Goal: Task Accomplishment & Management: Complete application form

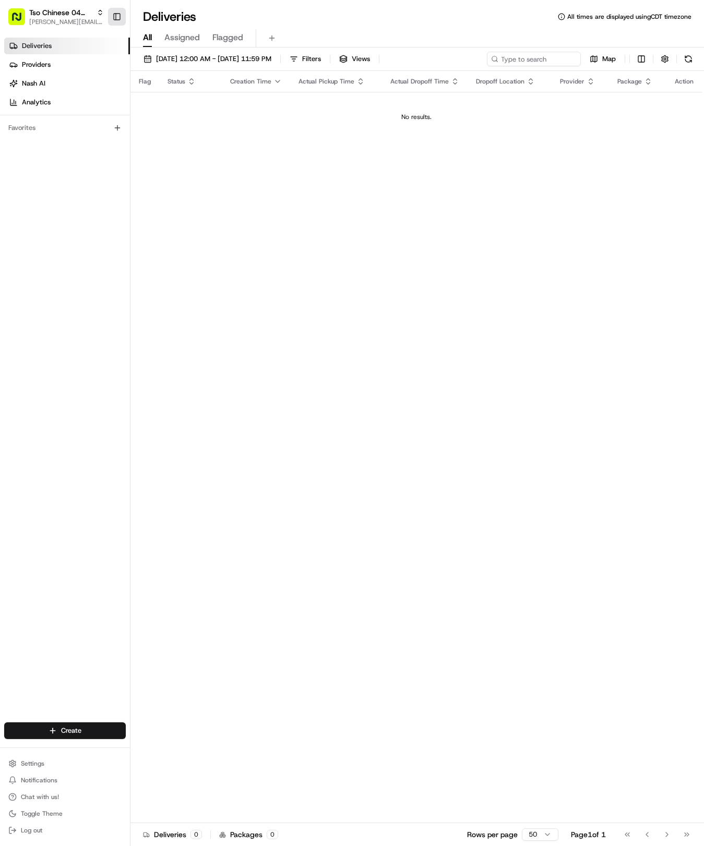
click at [117, 19] on button "Toggle Sidebar" at bounding box center [117, 17] width 18 height 18
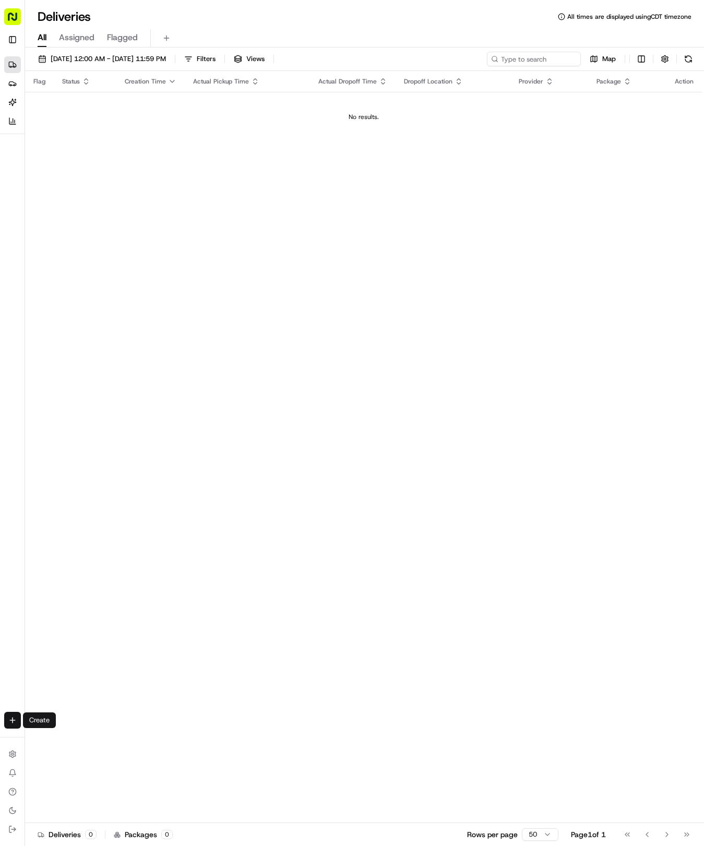
click at [14, 717] on html "Tso Chinese 04 Round Rock [EMAIL_ADDRESS][DOMAIN_NAME] Toggle Sidebar Deliverie…" at bounding box center [352, 423] width 704 height 846
click at [66, 735] on link "Delivery" at bounding box center [82, 739] width 112 height 19
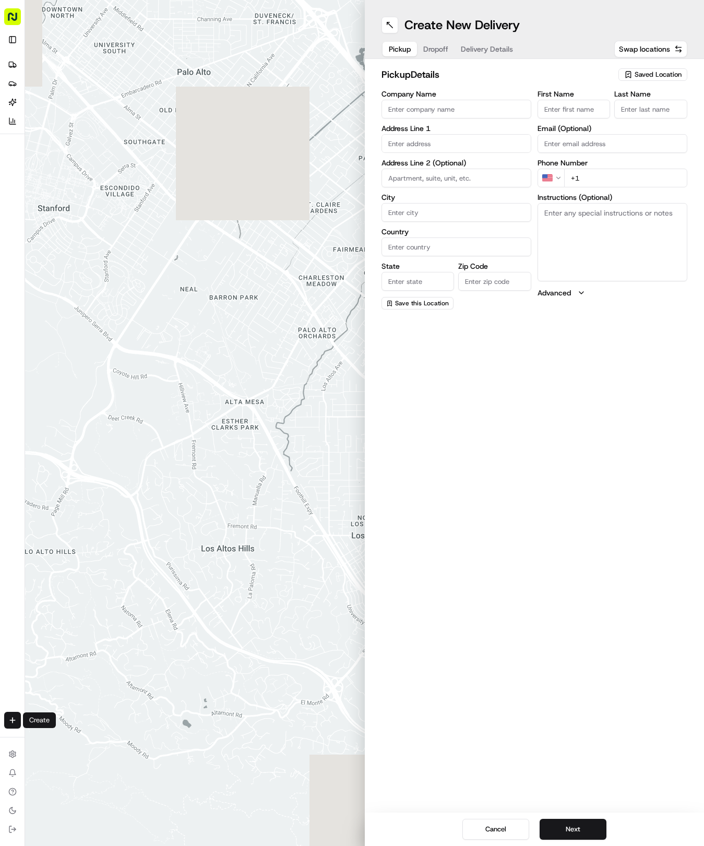
click at [632, 76] on icon "button" at bounding box center [628, 74] width 8 height 8
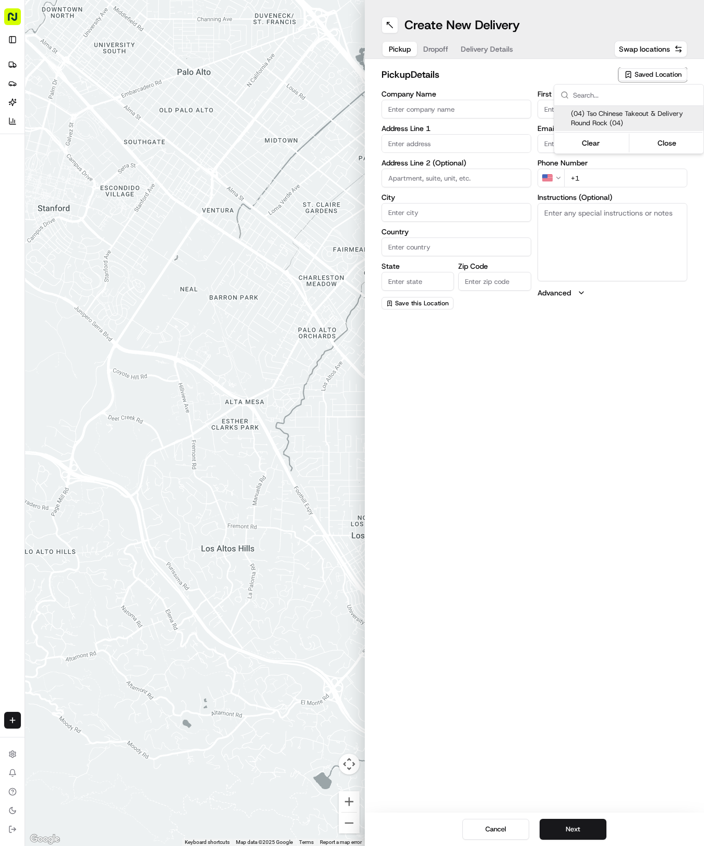
drag, startPoint x: 606, startPoint y: 120, endPoint x: 585, endPoint y: 109, distance: 23.3
click at [605, 120] on span "(04) Tso Chinese Takeout & Delivery Round Rock (04)" at bounding box center [635, 118] width 128 height 19
type input "(04) Tso Chinese Takeout & Delivery Round Rock"
type input "2000 N [PERSON_NAME] St"
type input "Ste 108"
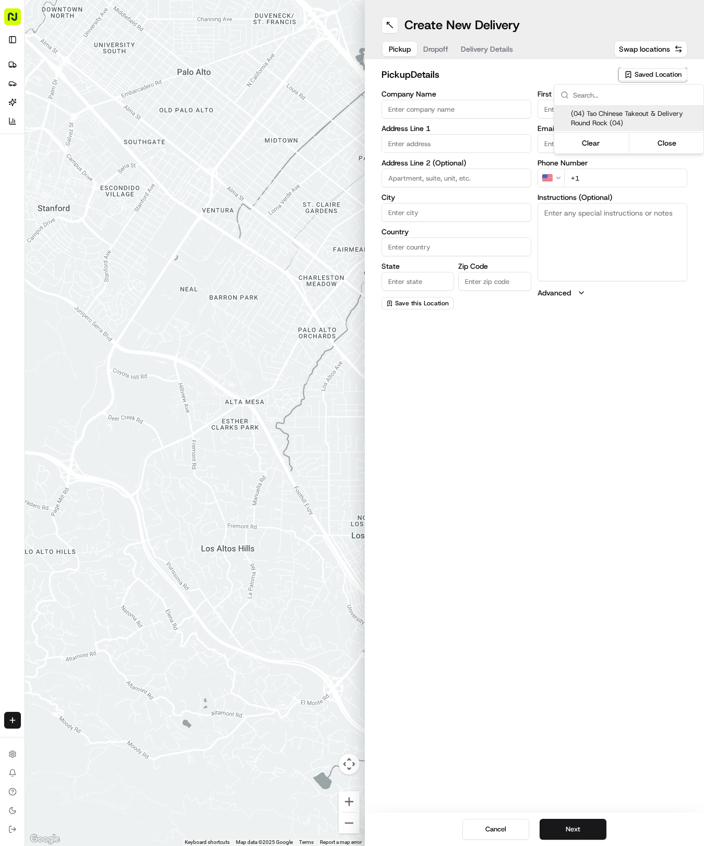
type input "Round Rock"
type input "US"
type input "[GEOGRAPHIC_DATA]"
type input "78664"
type input "Tso Chinese"
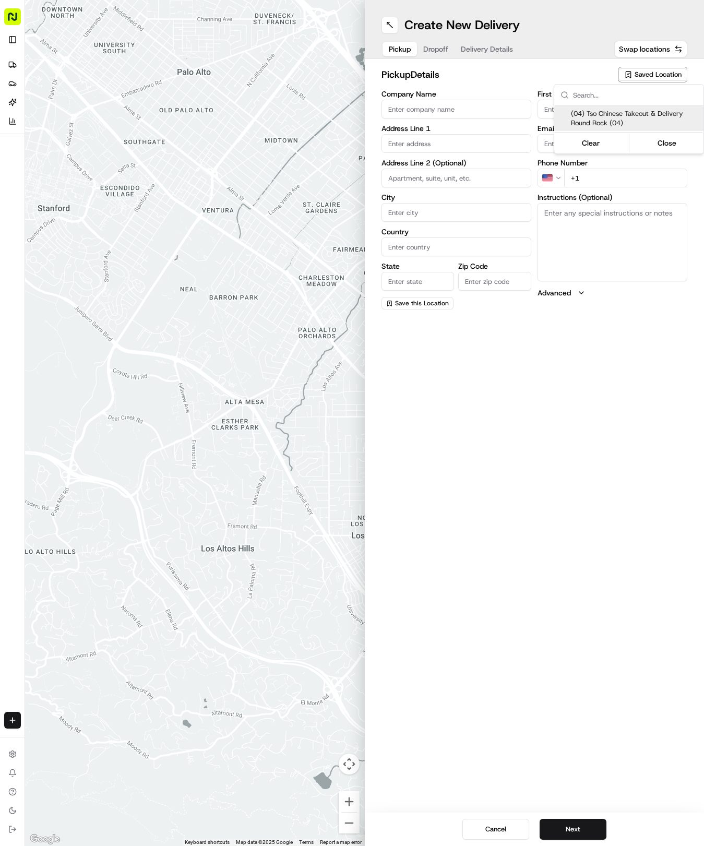
type input "Round Rock Manager"
type input "[EMAIL_ADDRESS][DOMAIN_NAME]"
type input "[PHONE_NUMBER]"
type textarea "Submit a picture displaying address & food as Proof of Delivery. Envía una foto…"
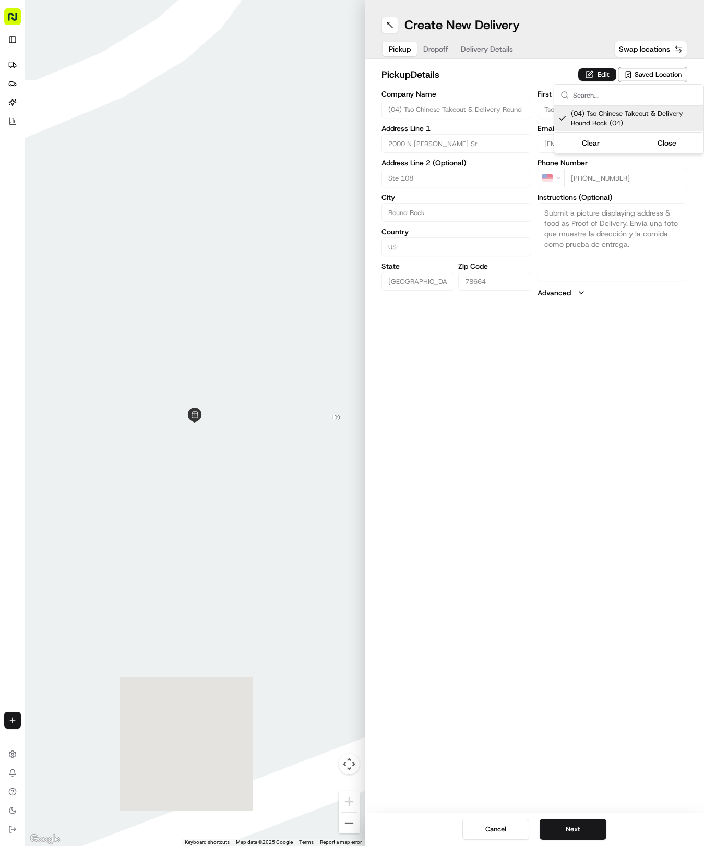
click at [491, 43] on html "Tso Chinese 04 Round Rock [EMAIL_ADDRESS][DOMAIN_NAME] Toggle Sidebar Deliverie…" at bounding box center [352, 423] width 704 height 846
click at [491, 44] on span "Delivery Details" at bounding box center [487, 49] width 52 height 10
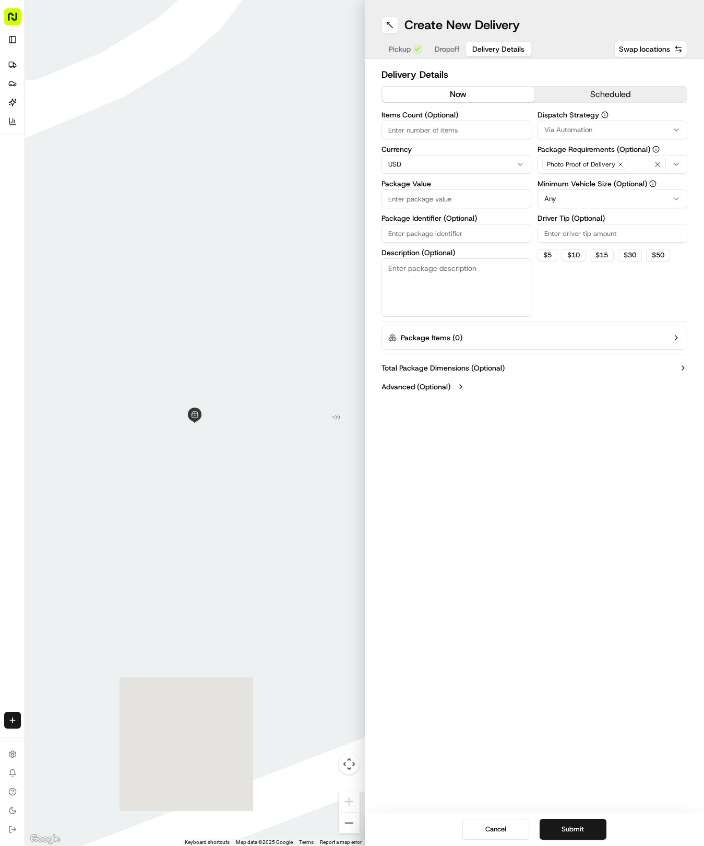
click at [433, 230] on input "Package Identifier (Optional)" at bounding box center [456, 233] width 150 height 19
paste input "IWN92KS"
type input "IWN92KS"
click at [444, 58] on div "Pickup Dropoff Delivery Details" at bounding box center [456, 49] width 150 height 19
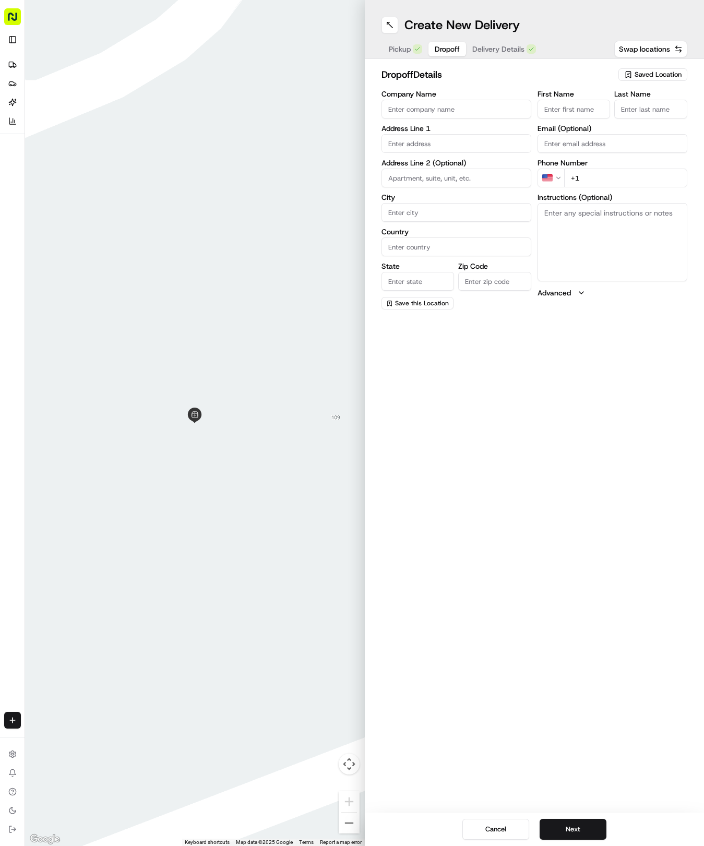
click at [444, 52] on span "Dropoff" at bounding box center [447, 49] width 25 height 10
click at [551, 104] on input "First Name" at bounding box center [574, 109] width 73 height 19
type input "[PERSON_NAME]"
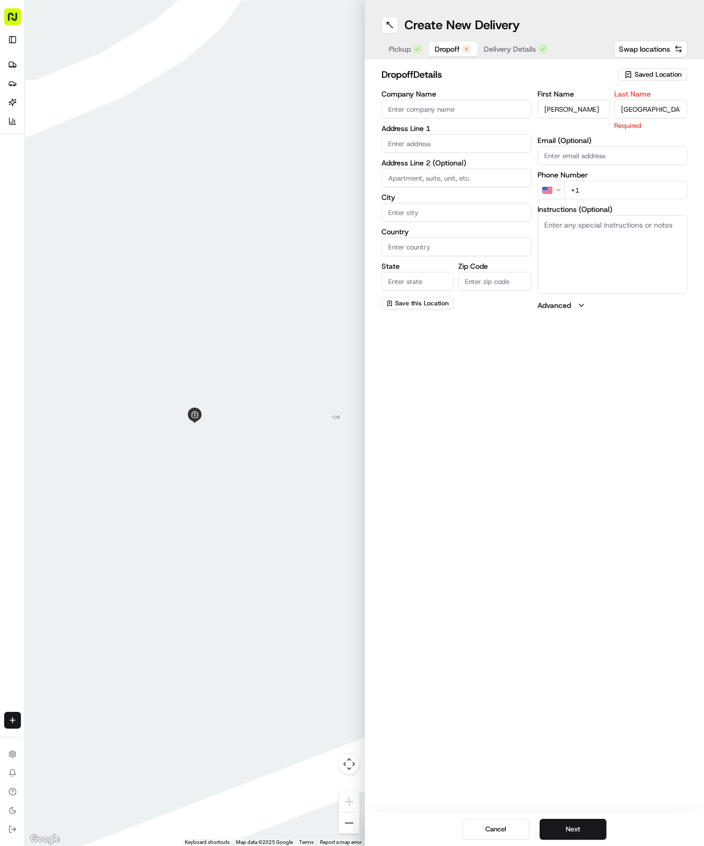
type input "[GEOGRAPHIC_DATA]"
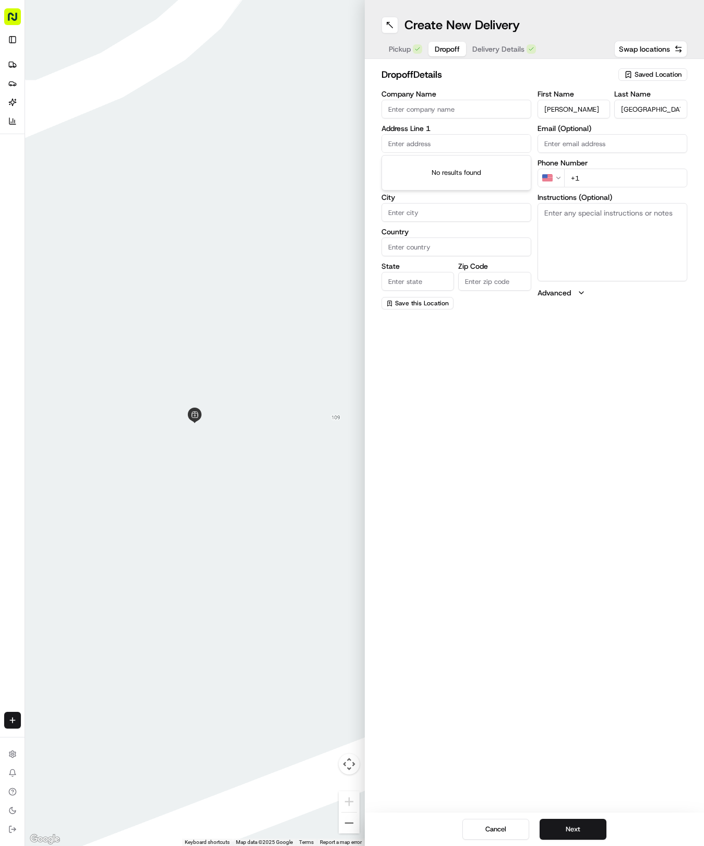
click at [465, 140] on input "text" at bounding box center [456, 143] width 150 height 19
type input "[STREET_ADDRESS]"
type input "Austin"
type input "[GEOGRAPHIC_DATA]"
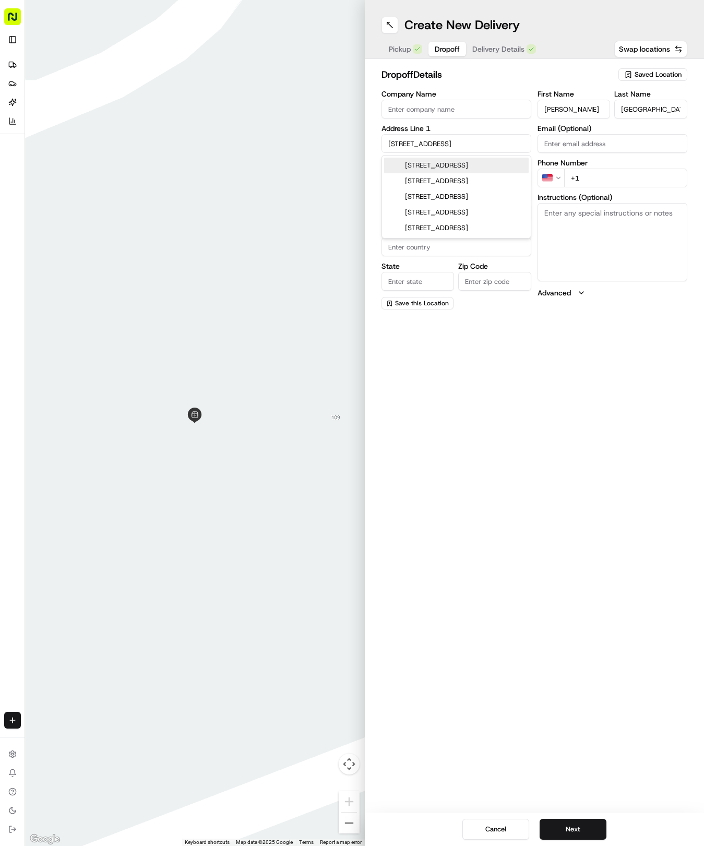
type input "78728"
type input "[STREET_ADDRESS]"
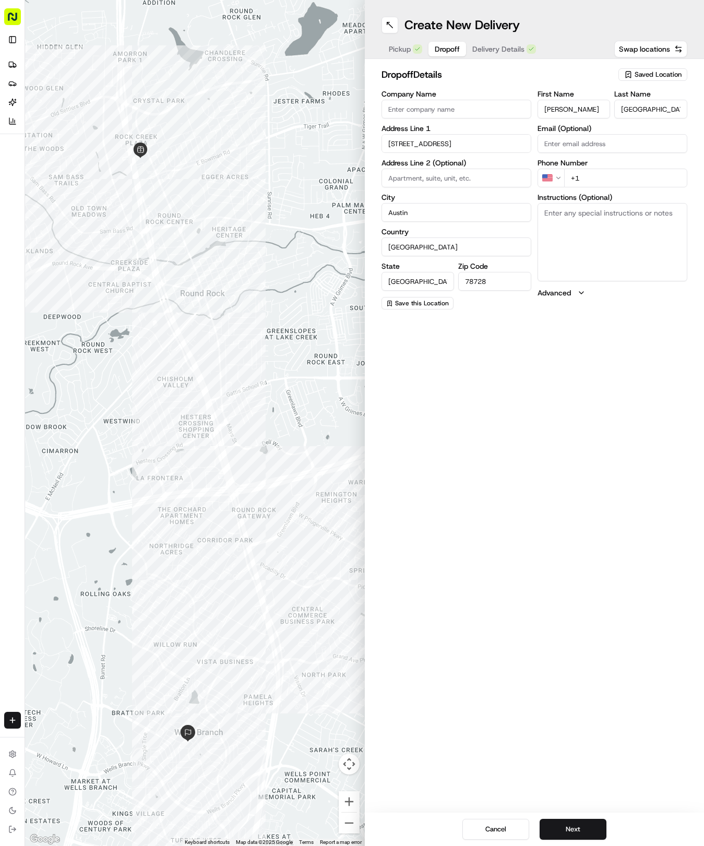
click at [602, 178] on input "+1" at bounding box center [625, 178] width 123 height 19
type input "[PHONE_NUMBER]"
click at [590, 247] on textarea "Instructions (Optional)" at bounding box center [613, 242] width 150 height 78
paste textarea "Do not ring doorbell (dogs)"
type textarea "Do not ring doorbell (dogs)"
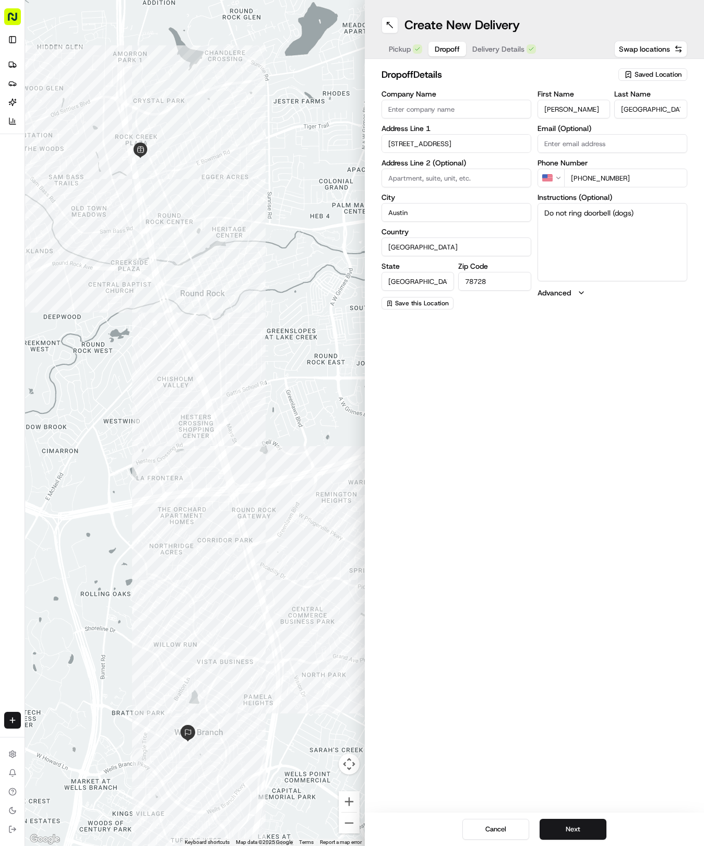
click at [503, 45] on span "Delivery Details" at bounding box center [498, 49] width 52 height 10
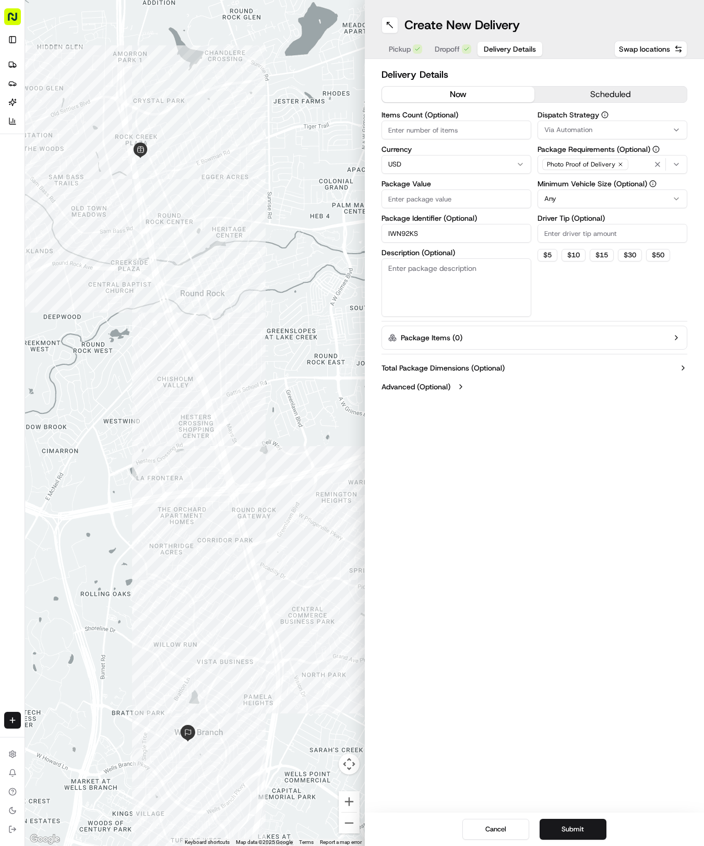
click at [490, 198] on input "Package Value" at bounding box center [456, 198] width 150 height 19
type input "30.26"
click at [589, 128] on span "Via Automation" at bounding box center [568, 129] width 48 height 9
click at [583, 184] on span "Tso Round Rock Strategy" at bounding box center [619, 186] width 128 height 9
drag, startPoint x: 572, startPoint y: 280, endPoint x: 563, endPoint y: 232, distance: 48.9
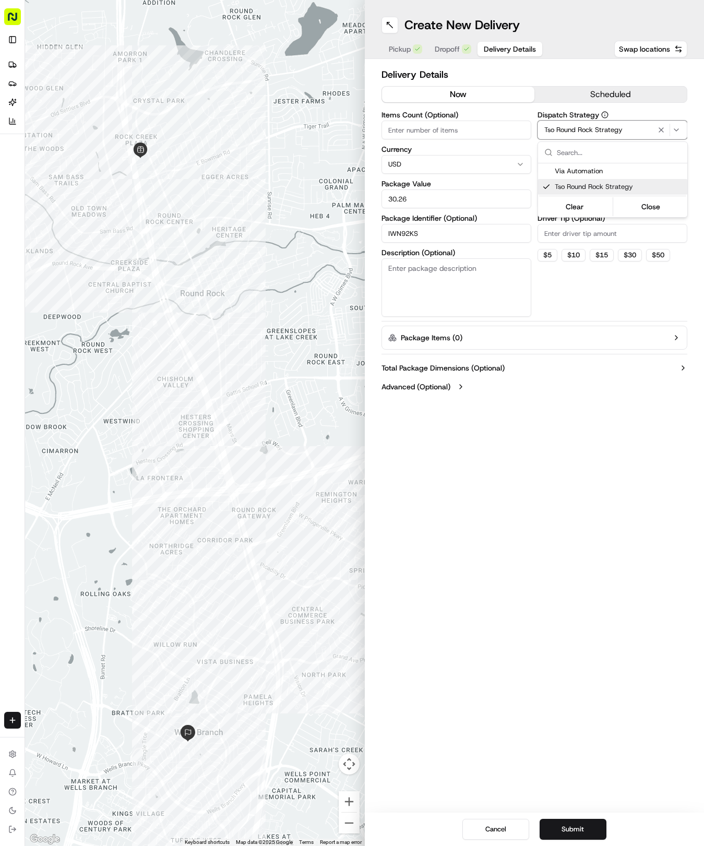
click at [569, 274] on html "Tso Chinese 04 Round Rock [EMAIL_ADDRESS][DOMAIN_NAME] Toggle Sidebar Deliverie…" at bounding box center [352, 423] width 704 height 846
click at [564, 200] on html "Tso Chinese 04 Round Rock [EMAIL_ADDRESS][DOMAIN_NAME] Toggle Sidebar Deliverie…" at bounding box center [352, 423] width 704 height 846
click at [559, 232] on input "Driver Tip (Optional)" at bounding box center [613, 233] width 150 height 19
type input "2"
click at [588, 823] on button "Submit" at bounding box center [573, 829] width 67 height 21
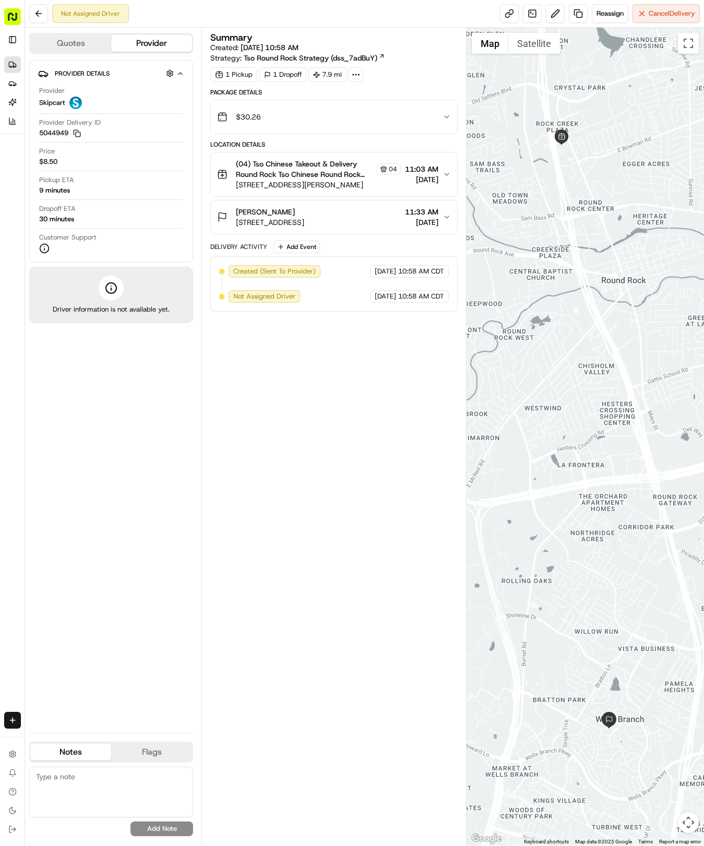
click at [11, 63] on icon at bounding box center [12, 65] width 8 height 8
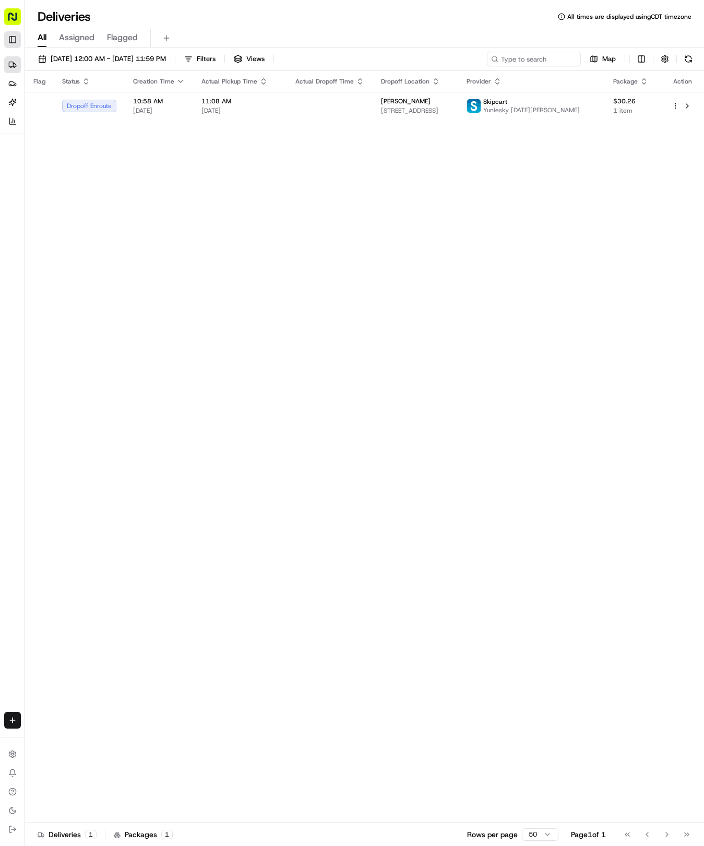
click at [14, 40] on button "Toggle Sidebar" at bounding box center [12, 39] width 17 height 17
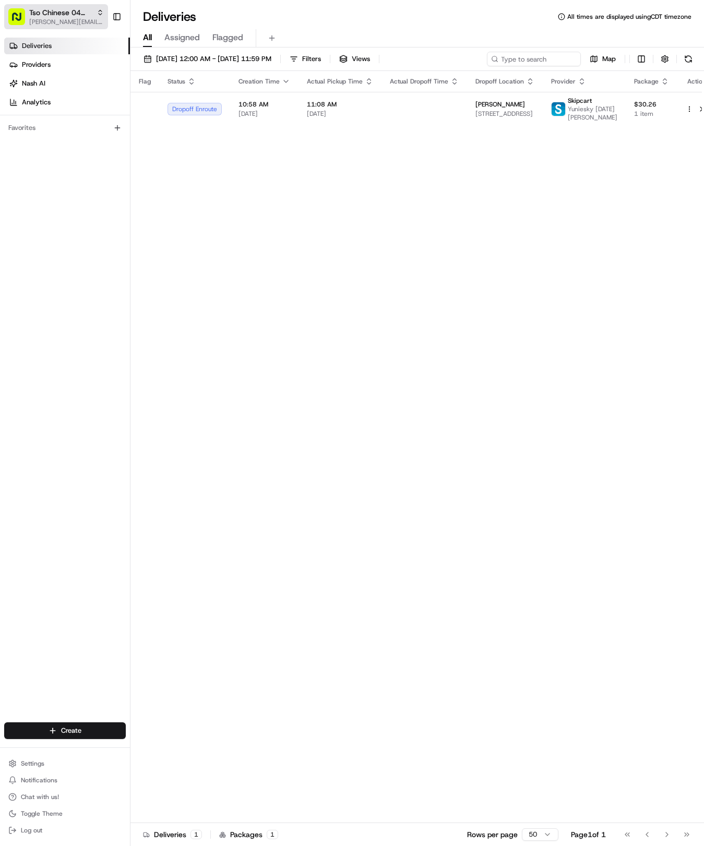
click at [81, 15] on span "Tso Chinese 04 Round Rock" at bounding box center [60, 12] width 63 height 10
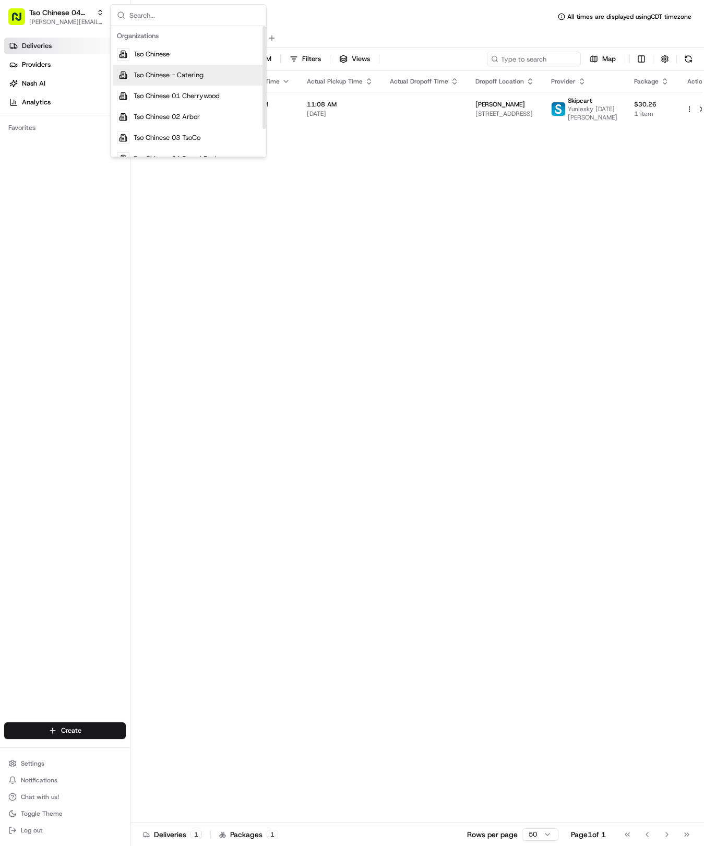
click at [188, 73] on span "Tso Chinese - Catering" at bounding box center [169, 74] width 70 height 9
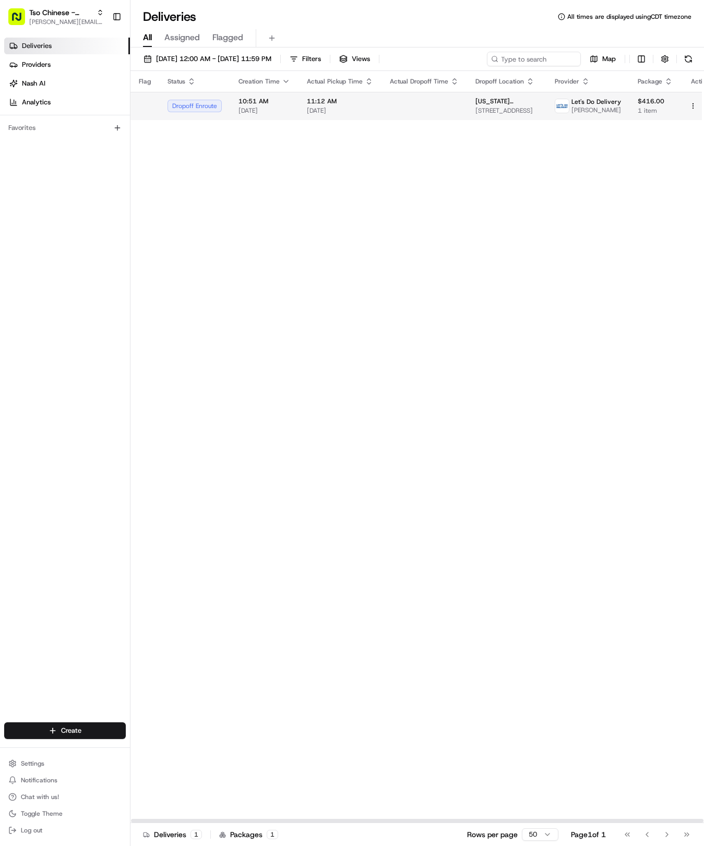
click at [363, 106] on span "[DATE]" at bounding box center [340, 110] width 66 height 8
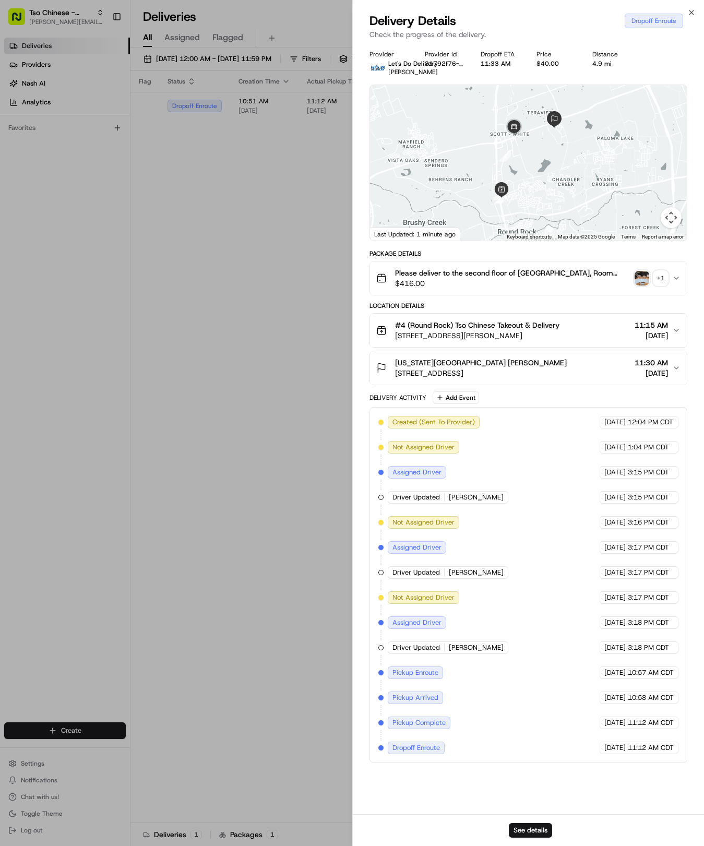
click at [639, 283] on img "button" at bounding box center [642, 278] width 15 height 15
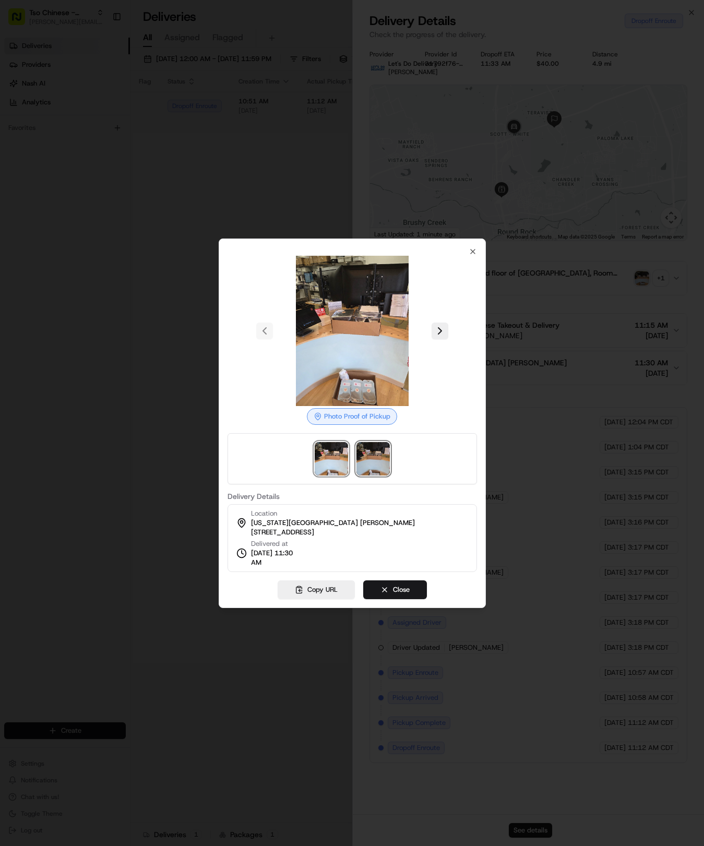
click at [381, 472] on img at bounding box center [372, 458] width 33 height 33
click at [340, 470] on img at bounding box center [331, 458] width 33 height 33
click at [383, 465] on img at bounding box center [372, 458] width 33 height 33
click at [339, 463] on img at bounding box center [331, 458] width 33 height 33
click at [395, 584] on button "Close" at bounding box center [395, 589] width 64 height 19
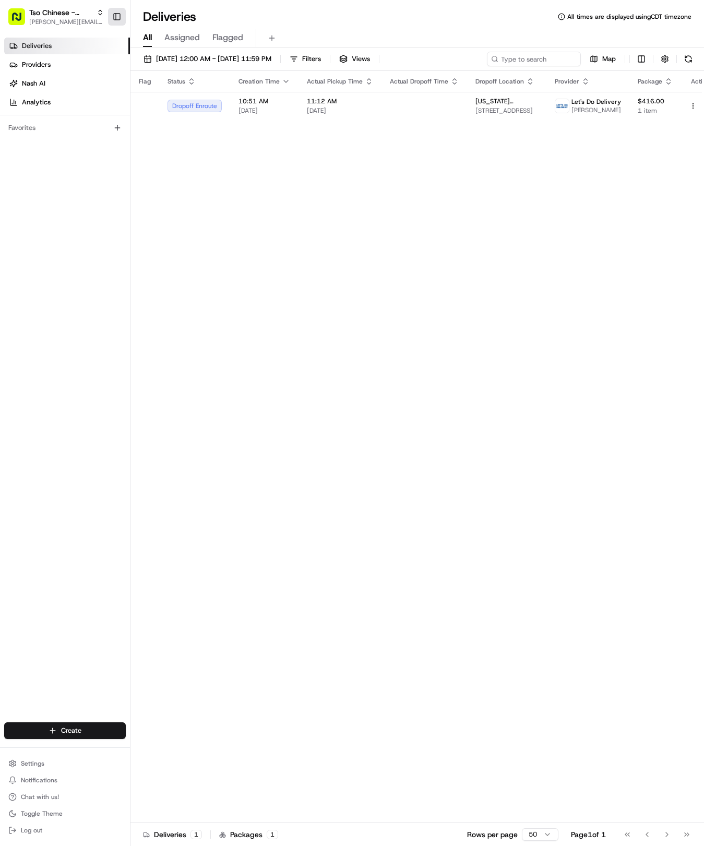
click at [117, 17] on button "Toggle Sidebar" at bounding box center [117, 17] width 18 height 18
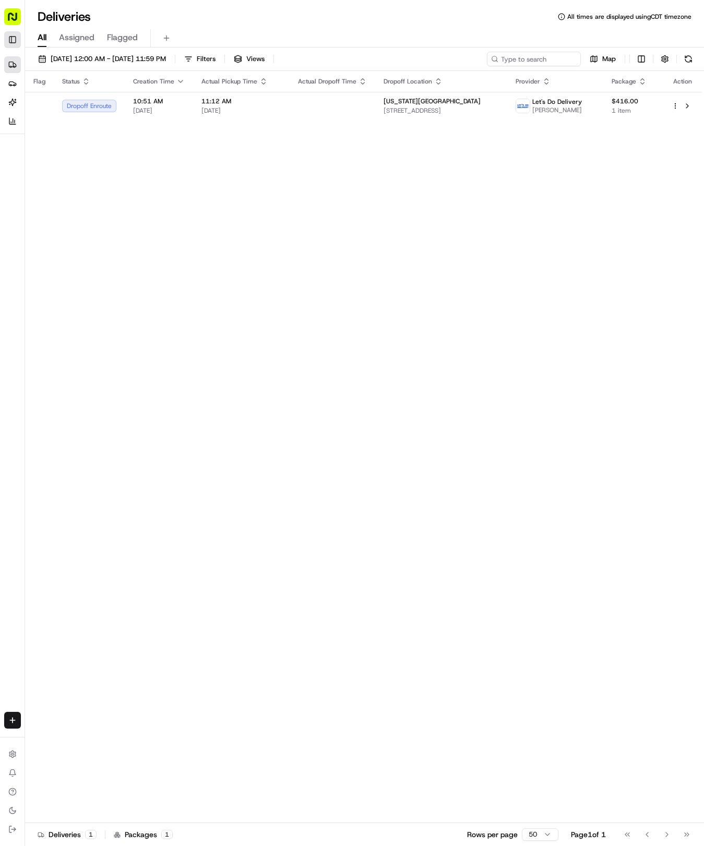
click at [13, 39] on button "Toggle Sidebar" at bounding box center [12, 39] width 17 height 17
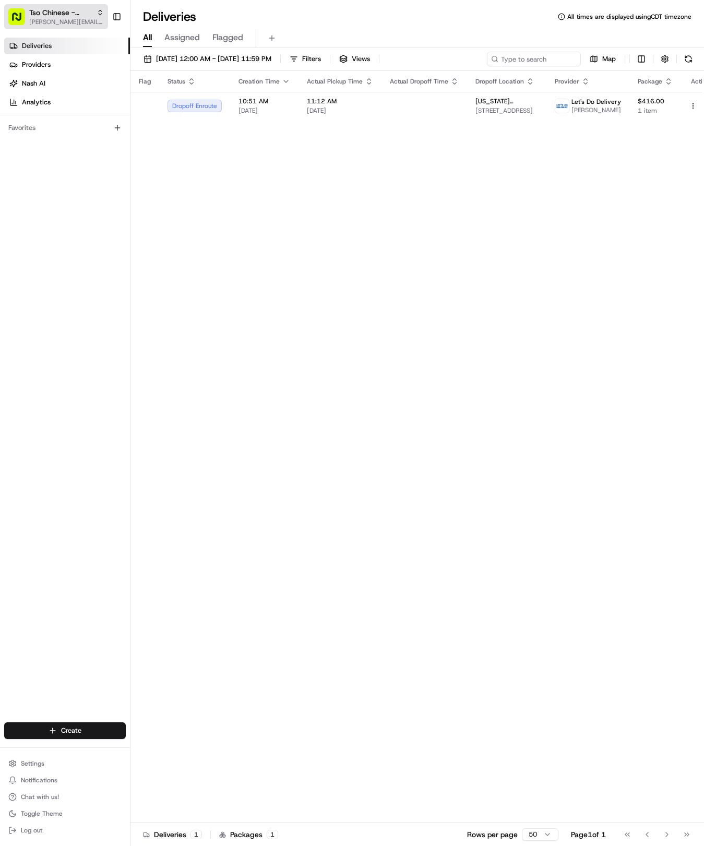
click at [93, 7] on div "Tso Chinese - Catering" at bounding box center [66, 12] width 75 height 10
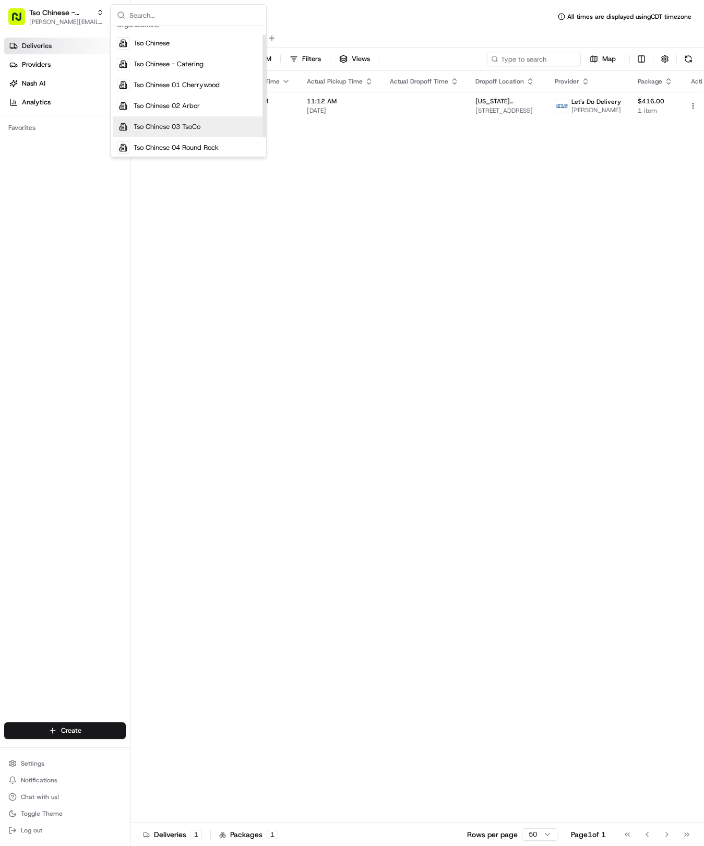
scroll to position [27, 0]
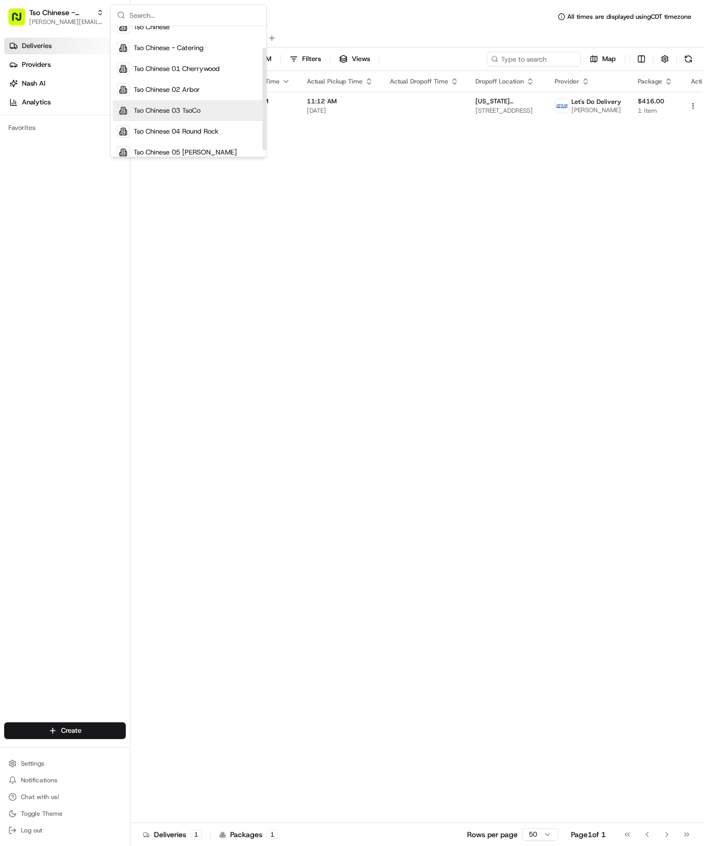
click at [204, 129] on span "Tso Chinese 04 Round Rock" at bounding box center [176, 131] width 85 height 9
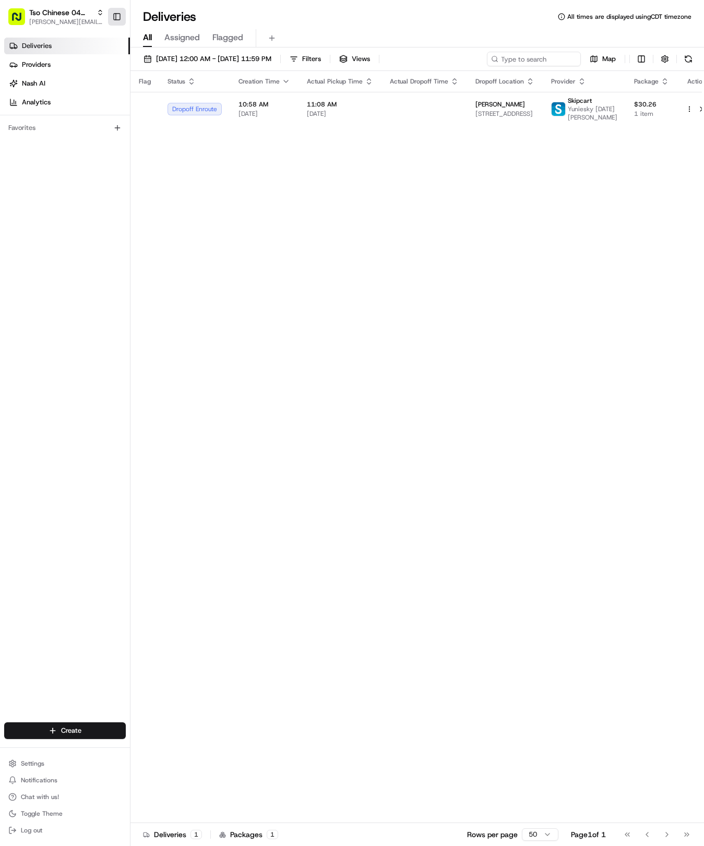
click at [117, 18] on button "Toggle Sidebar" at bounding box center [117, 17] width 18 height 18
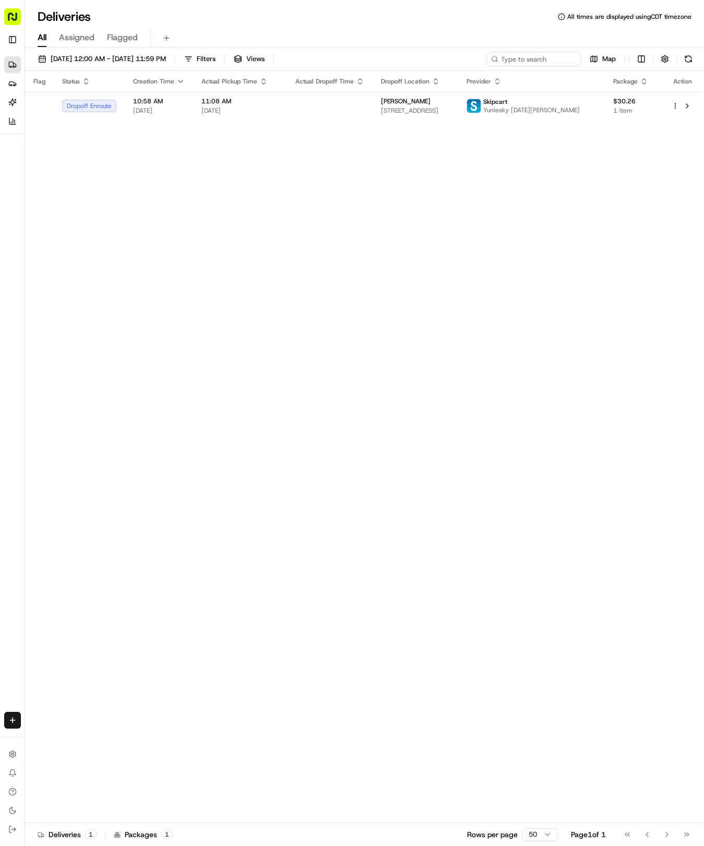
click at [242, 121] on div "Flag Status Creation Time Actual Pickup Time Actual Dropoff Time Dropoff Locati…" at bounding box center [363, 447] width 677 height 752
click at [245, 114] on span "[DATE]" at bounding box center [239, 110] width 77 height 8
click at [13, 41] on button "Toggle Sidebar" at bounding box center [12, 39] width 17 height 17
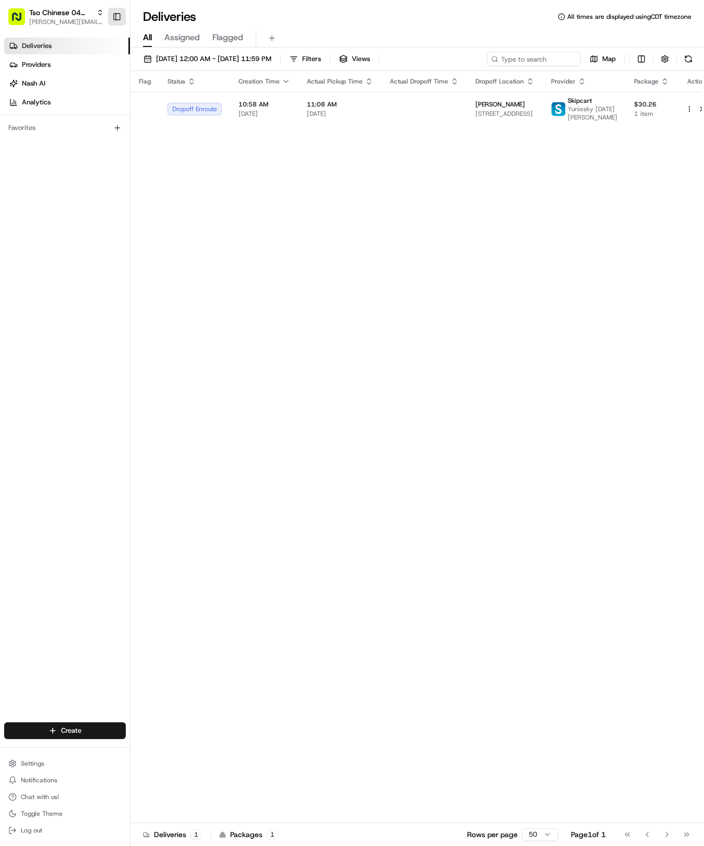
click at [13, 41] on link "Deliveries" at bounding box center [67, 46] width 126 height 17
click at [66, 20] on span "[PERSON_NAME][EMAIL_ADDRESS][DOMAIN_NAME]" at bounding box center [66, 22] width 75 height 8
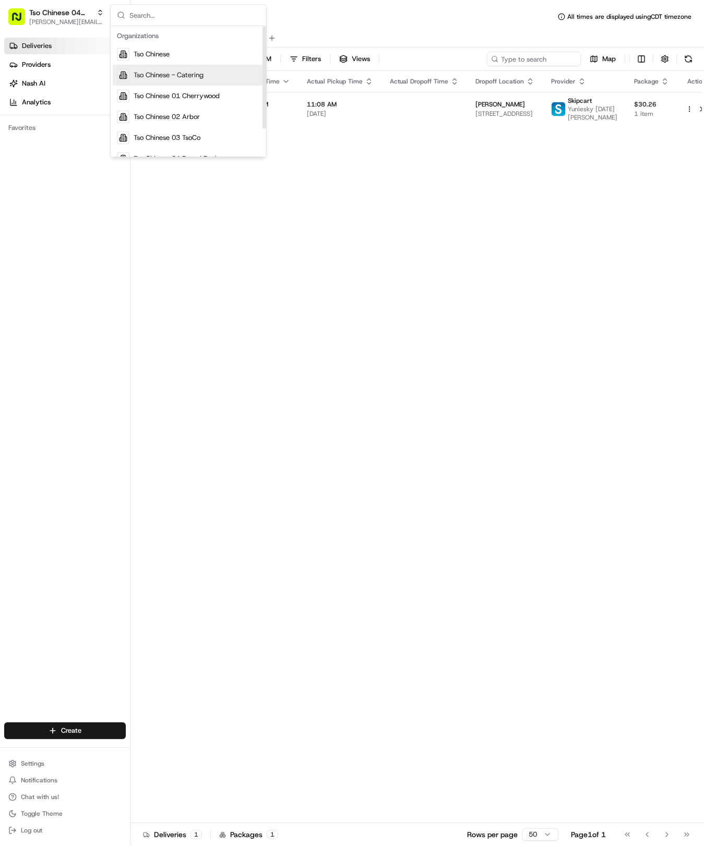
click at [171, 74] on span "Tso Chinese - Catering" at bounding box center [169, 74] width 70 height 9
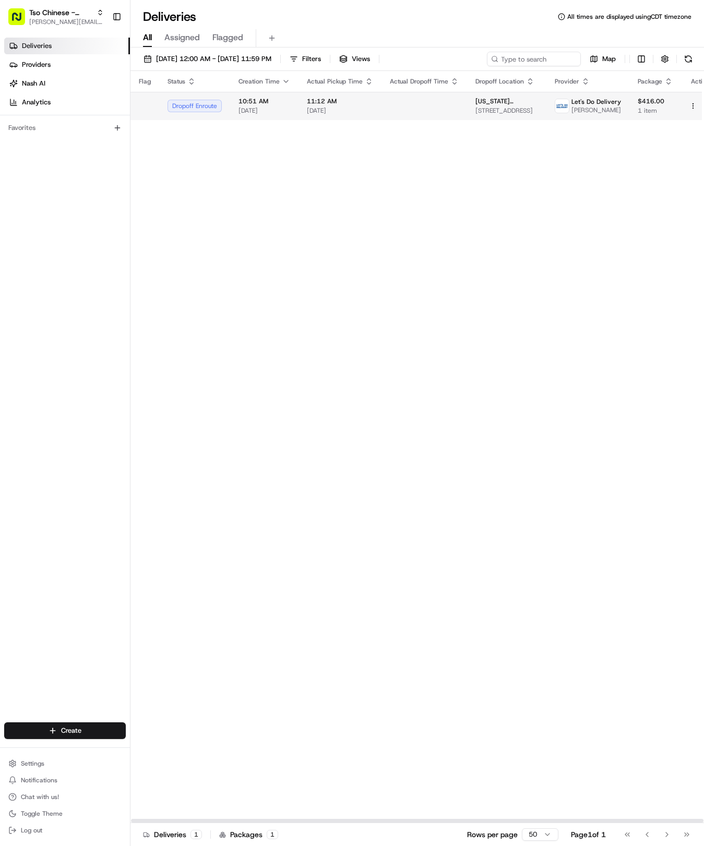
click at [260, 99] on span "10:51 AM" at bounding box center [264, 101] width 52 height 8
click at [85, 15] on span "Tso Chinese - Catering" at bounding box center [60, 12] width 63 height 10
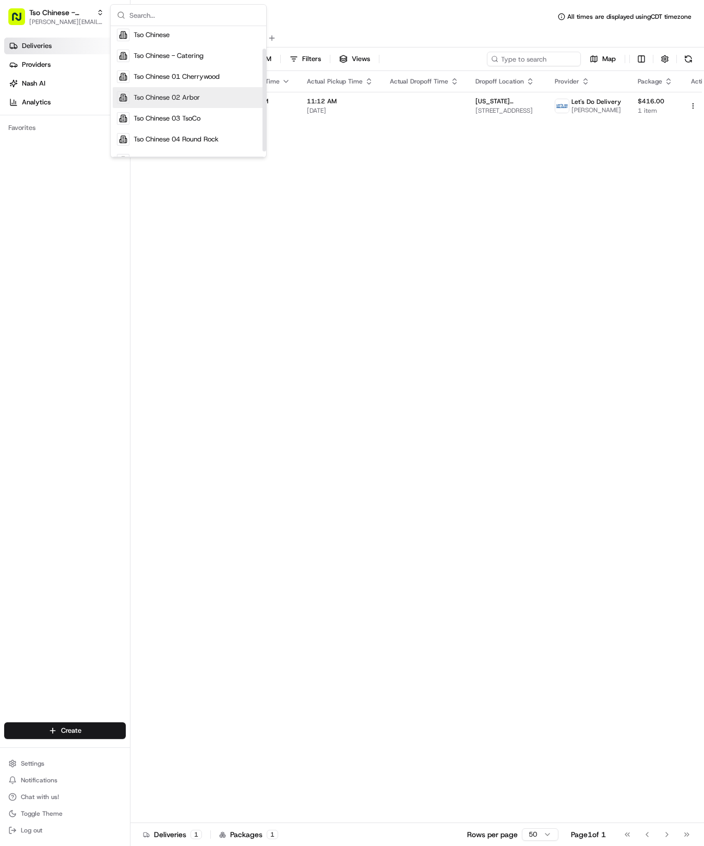
scroll to position [29, 0]
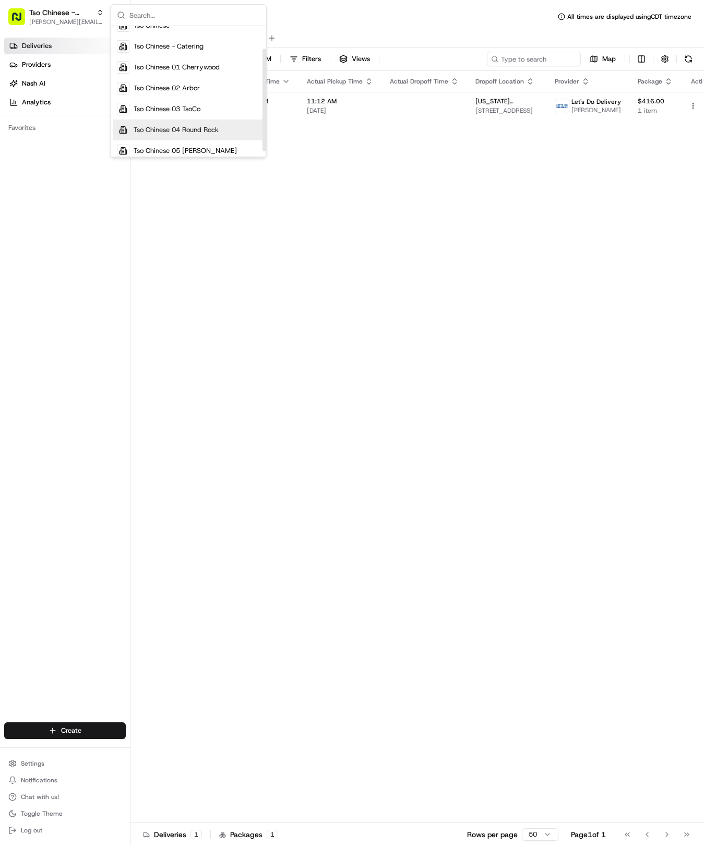
click at [173, 123] on div "Tso Chinese 04 Round Rock" at bounding box center [188, 130] width 151 height 21
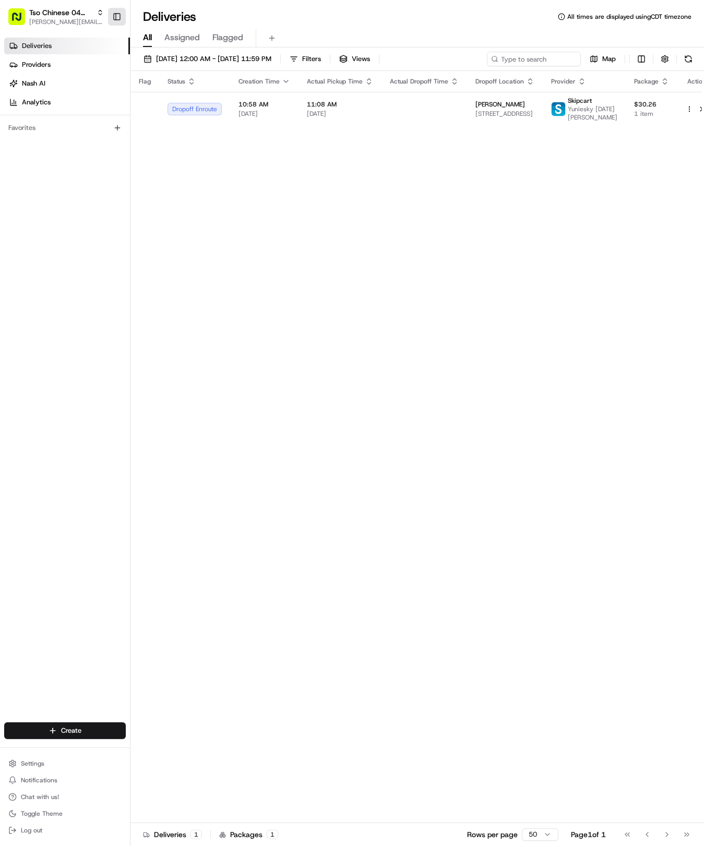
click at [123, 16] on button "Toggle Sidebar" at bounding box center [117, 17] width 18 height 18
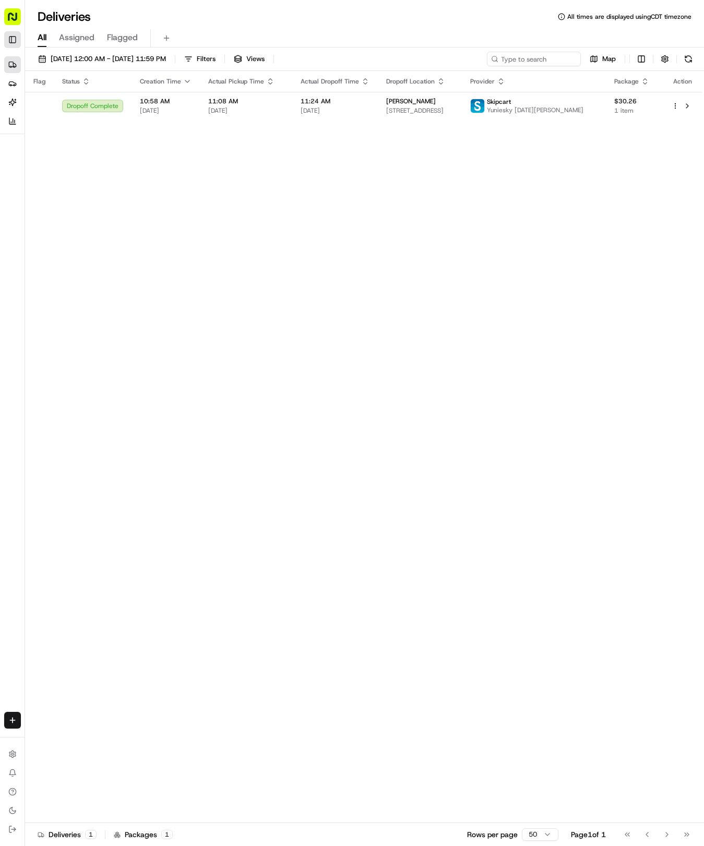
click at [12, 41] on div "Tso Chinese 04 Round Rock [EMAIL_ADDRESS][DOMAIN_NAME] Toggle Sidebar" at bounding box center [12, 26] width 25 height 52
click at [12, 41] on button "Toggle Sidebar" at bounding box center [12, 39] width 17 height 17
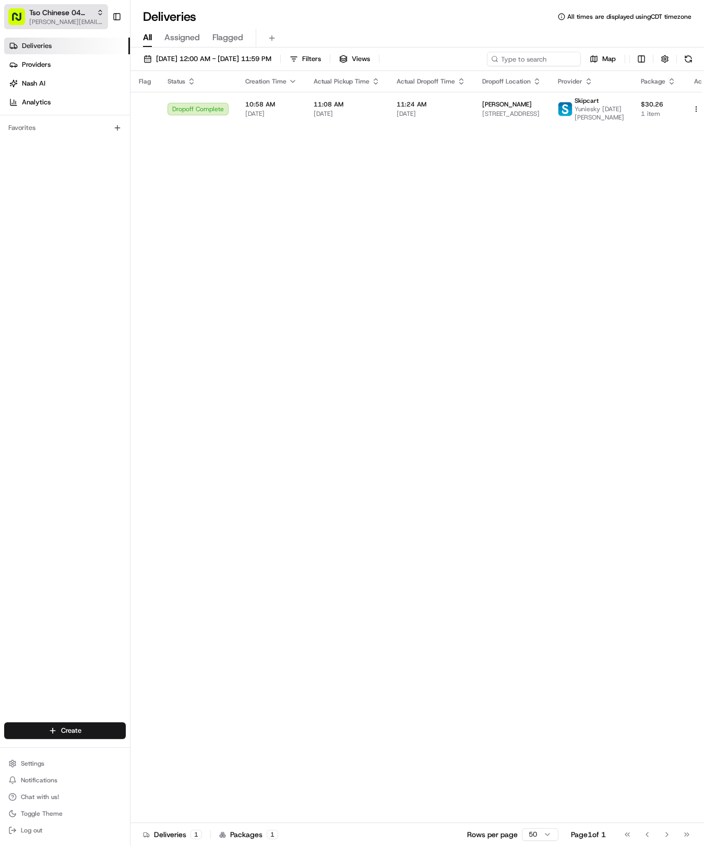
click at [71, 15] on span "Tso Chinese 04 Round Rock" at bounding box center [60, 12] width 63 height 10
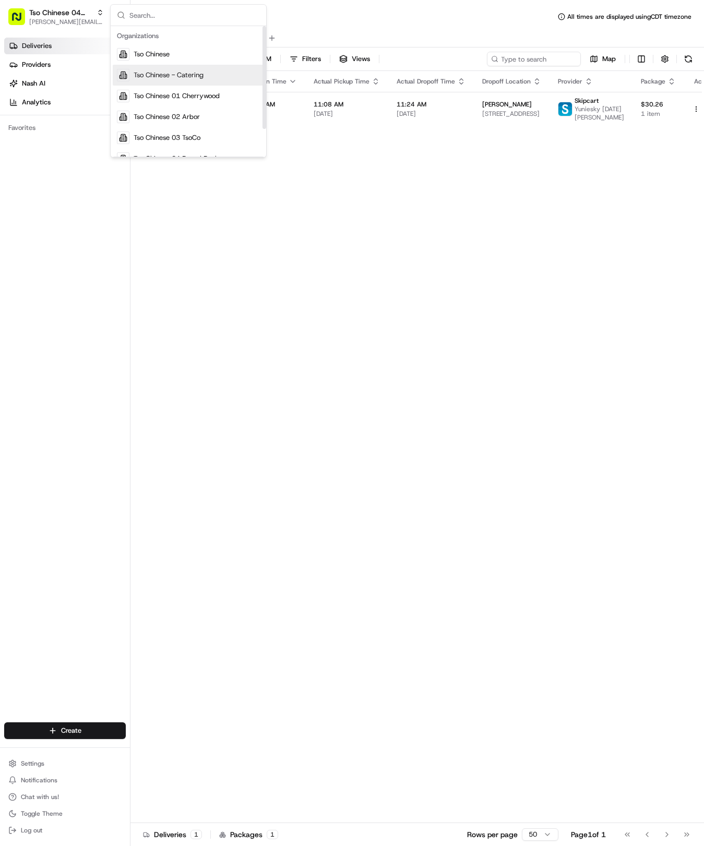
click at [160, 77] on span "Tso Chinese - Catering" at bounding box center [169, 74] width 70 height 9
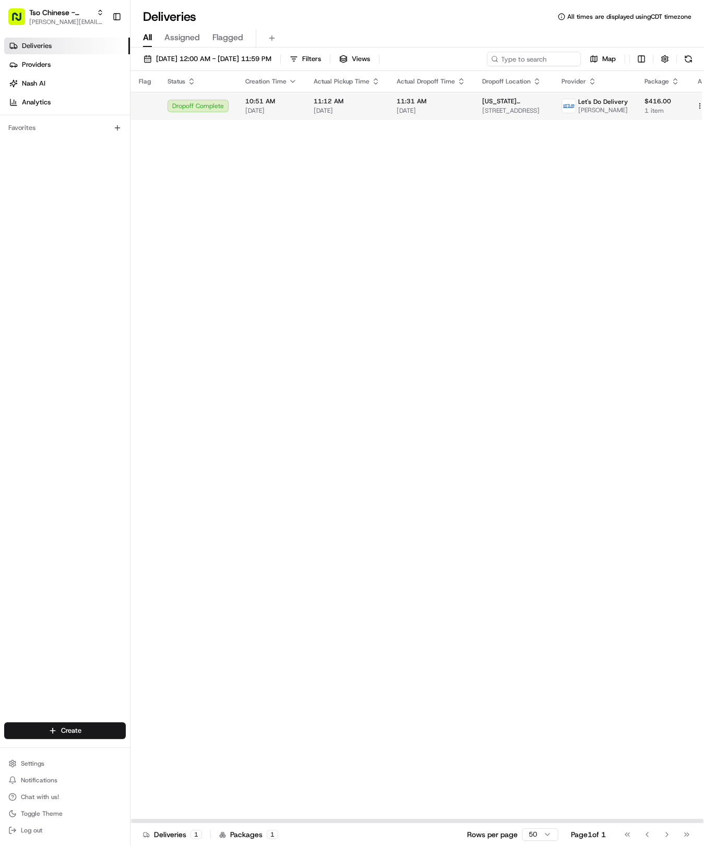
click at [466, 110] on td "11:31 AM [DATE]" at bounding box center [431, 106] width 86 height 28
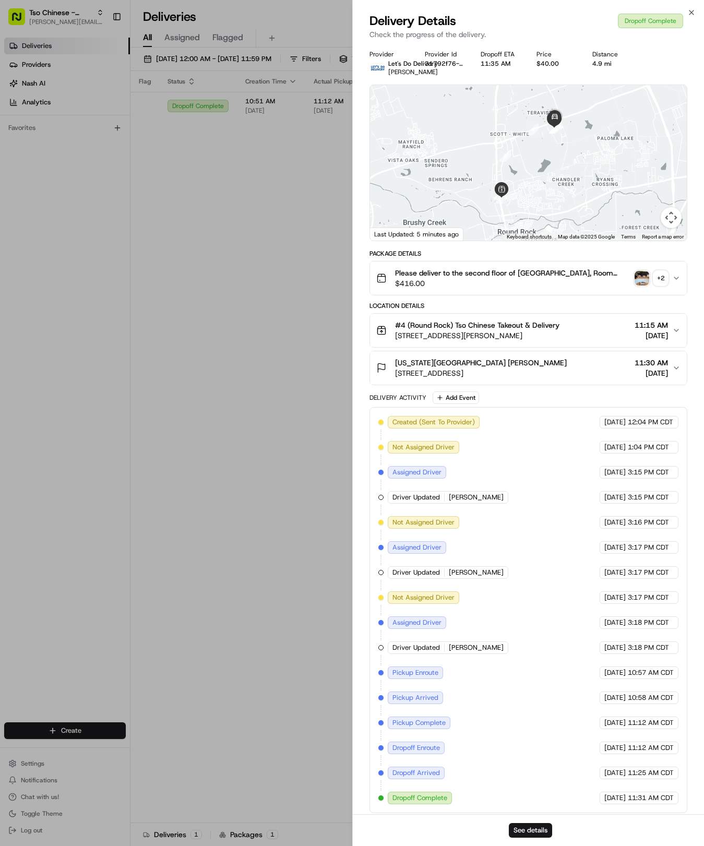
click at [660, 278] on div "+ 2" at bounding box center [660, 278] width 15 height 15
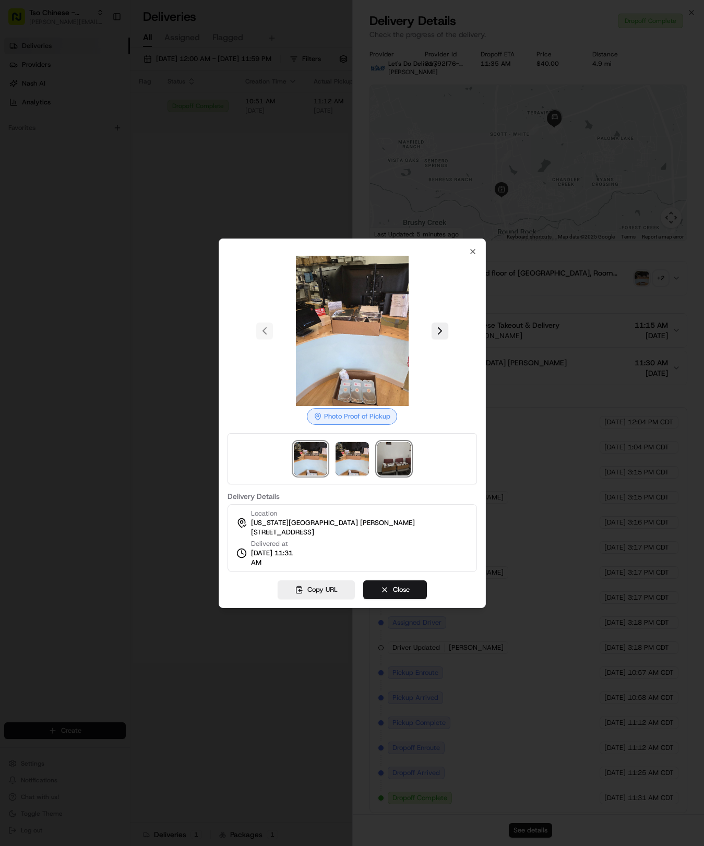
click at [402, 468] on img at bounding box center [393, 458] width 33 height 33
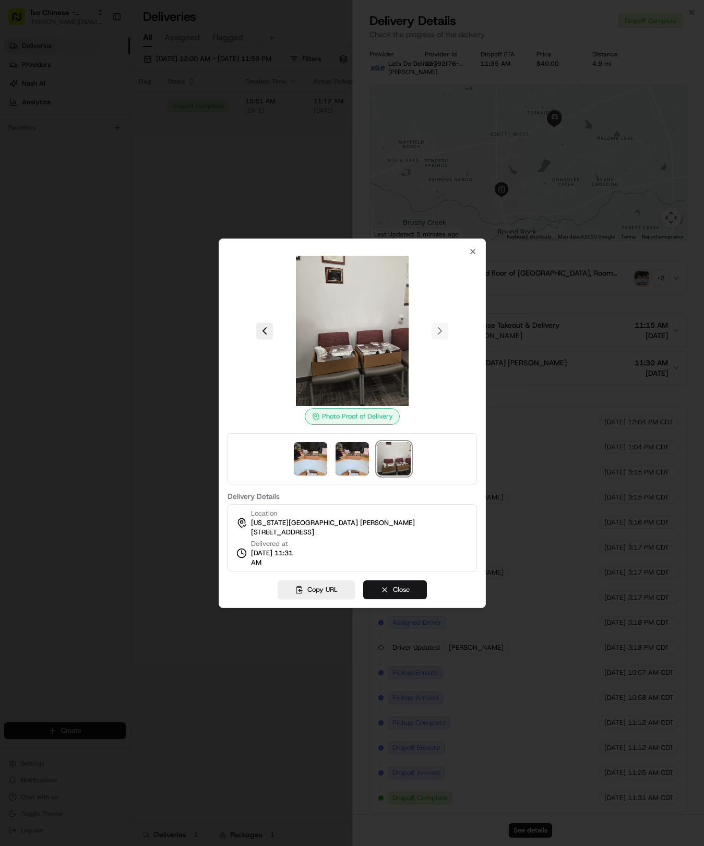
click at [393, 596] on button "Close" at bounding box center [395, 589] width 64 height 19
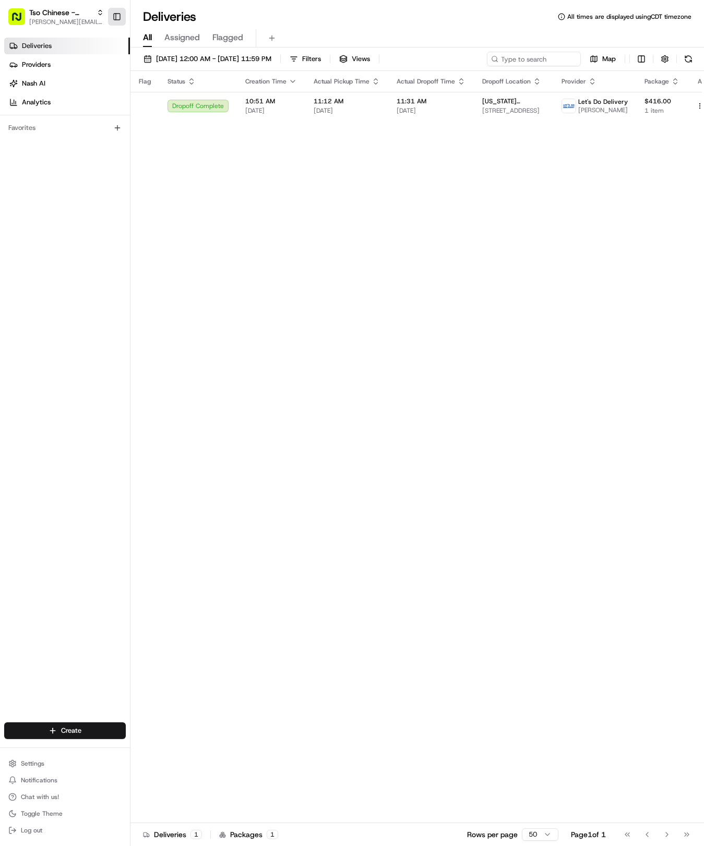
click at [120, 21] on button "Toggle Sidebar" at bounding box center [117, 17] width 18 height 18
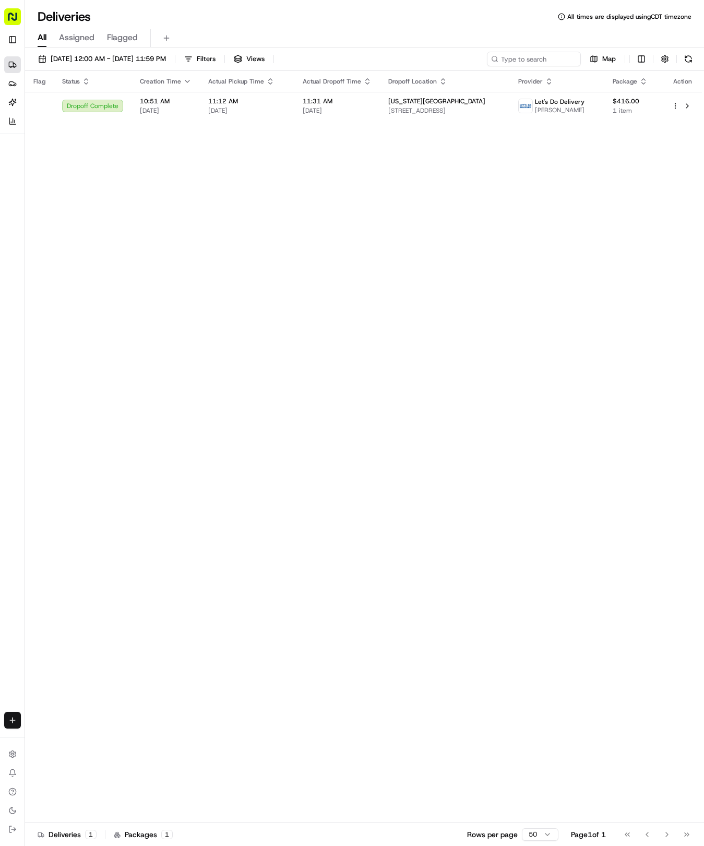
click at [13, 715] on html "Tso Chinese - Catering [EMAIL_ADDRESS][DOMAIN_NAME] Toggle Sidebar Deliveries P…" at bounding box center [352, 423] width 704 height 846
click at [51, 738] on link "Delivery" at bounding box center [82, 739] width 112 height 19
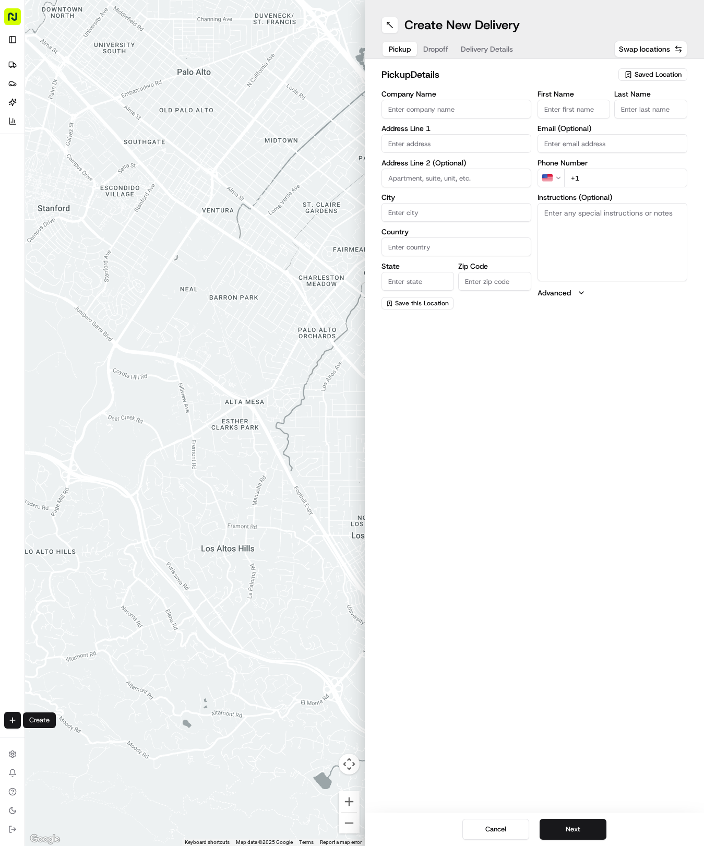
click at [660, 74] on span "Saved Location" at bounding box center [658, 74] width 47 height 9
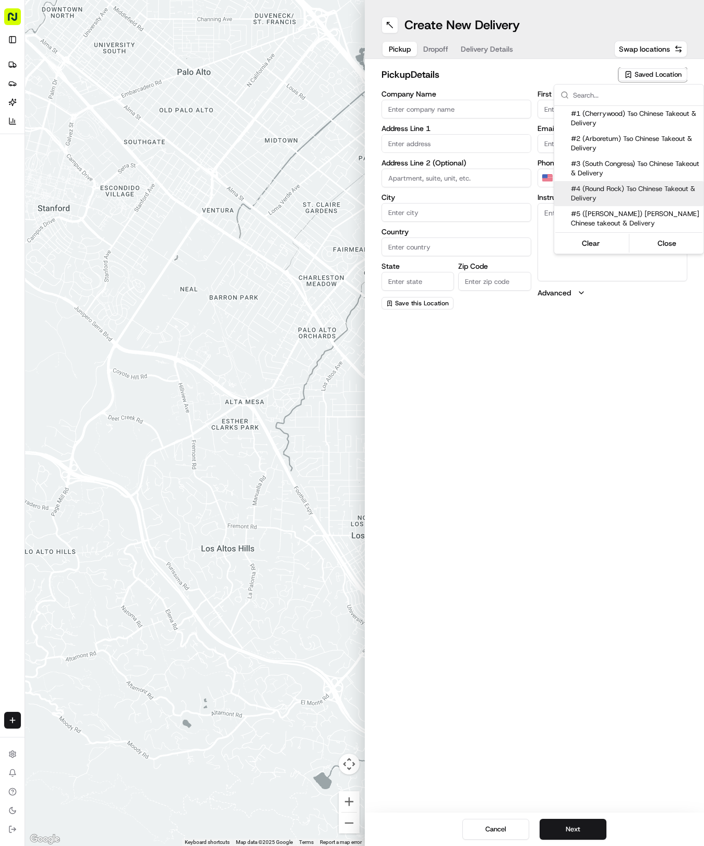
click at [643, 195] on span "#4 (Round Rock) Tso Chinese Takeout & Delivery" at bounding box center [635, 193] width 128 height 19
type input "#4 (Round Rock) Tso Chinese Takeout & Delivery"
type input "2000 N [PERSON_NAME] St"
type input "Ste 108"
type input "Round Rock"
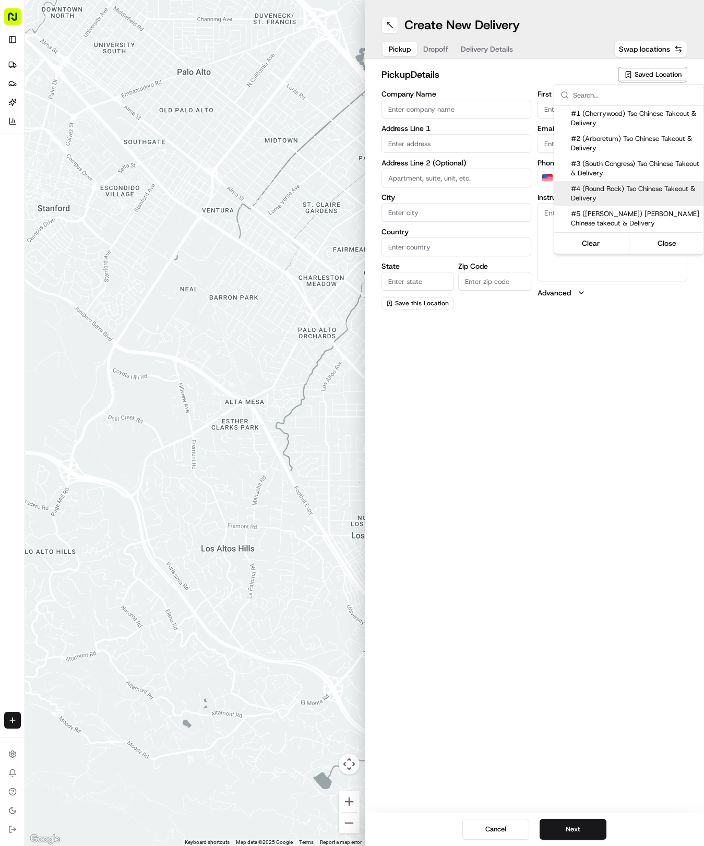
type input "US"
type input "[GEOGRAPHIC_DATA]"
type input "78664"
type input "[PHONE_NUMBER]"
type textarea "Please make sure you're given an invoice for customers and catering labels when…"
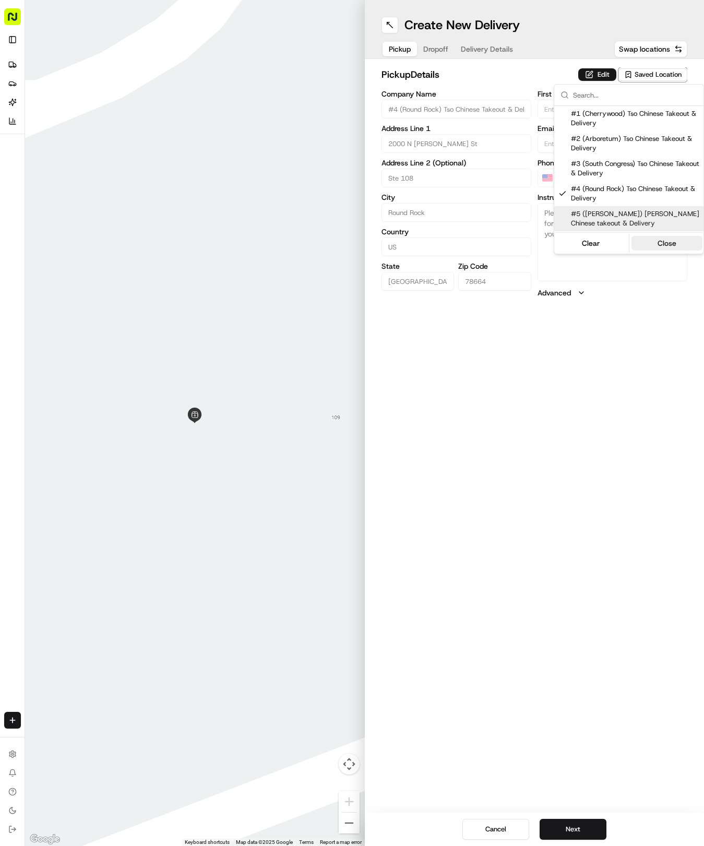
click at [674, 238] on button "Close" at bounding box center [666, 243] width 71 height 15
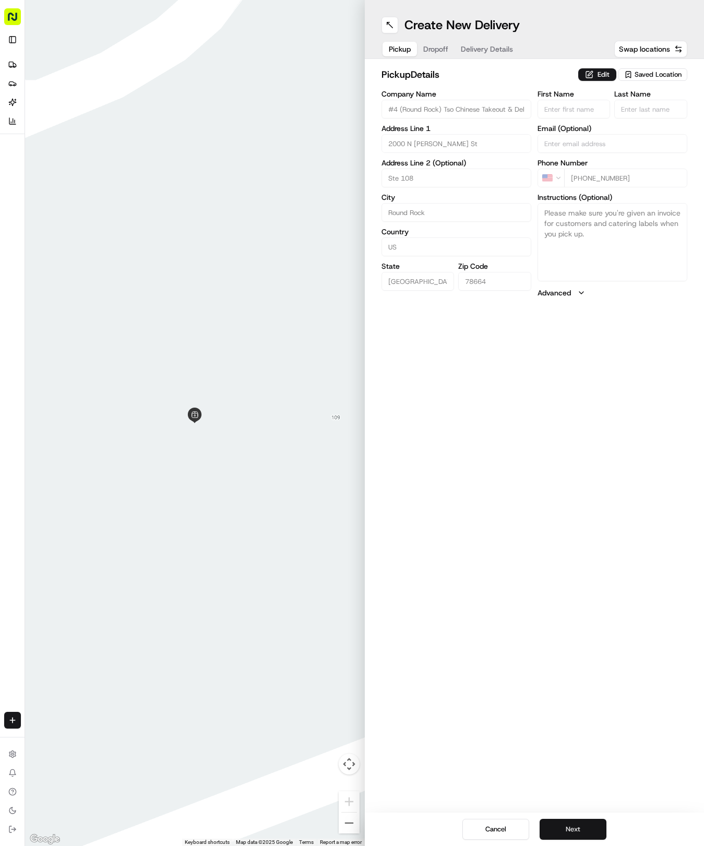
click at [593, 832] on button "Next" at bounding box center [573, 829] width 67 height 21
click at [565, 116] on input "First Name" at bounding box center [574, 109] width 73 height 19
type input "[PERSON_NAME]"
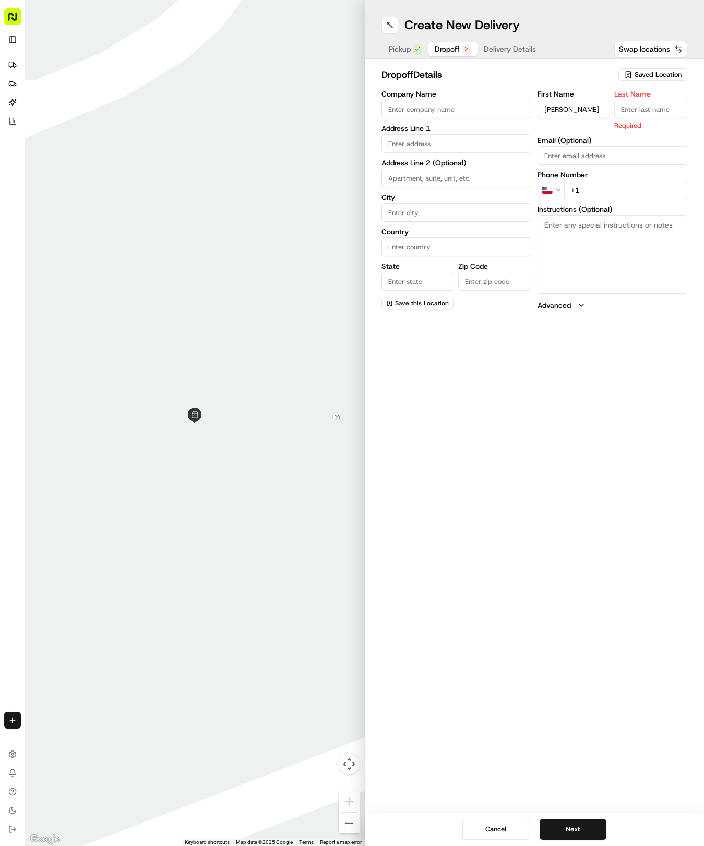
click at [680, 116] on input "Last Name" at bounding box center [650, 109] width 73 height 19
type input "[PERSON_NAME]"
click at [605, 184] on input "+1" at bounding box center [625, 190] width 123 height 19
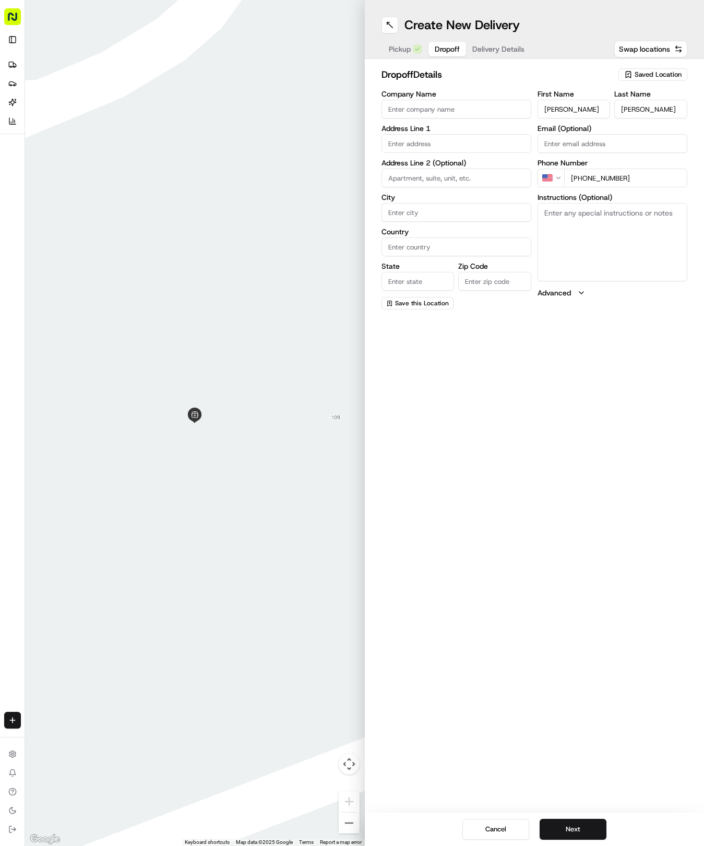
type input "[PHONE_NUMBER]"
click at [441, 106] on input "Company Name" at bounding box center [456, 109] width 150 height 19
type input "holiday inn"
click at [444, 143] on input "text" at bounding box center [456, 143] width 150 height 19
click at [490, 248] on input "Country" at bounding box center [456, 246] width 150 height 19
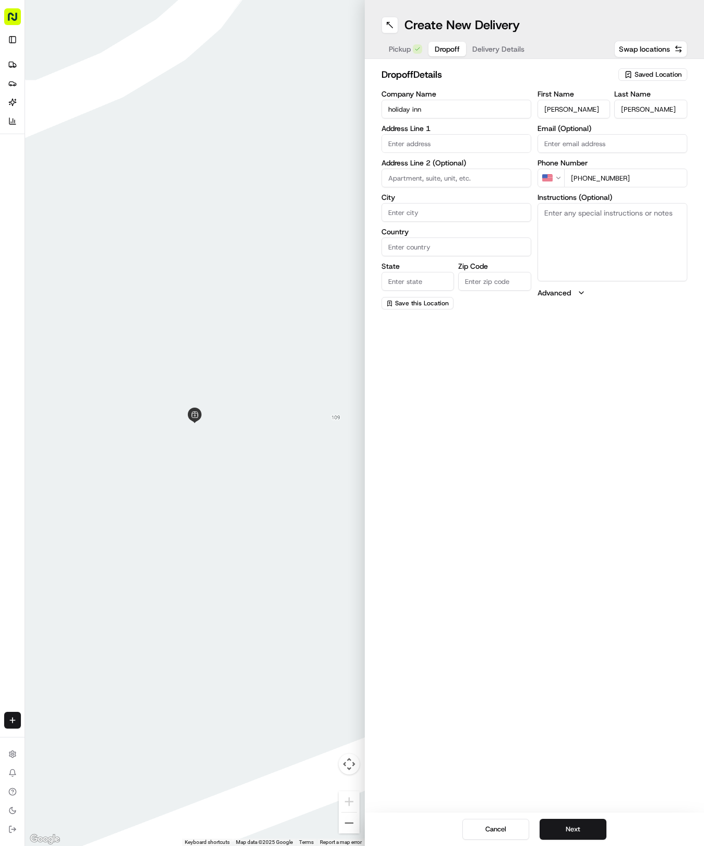
click at [454, 145] on input "text" at bounding box center [456, 143] width 150 height 19
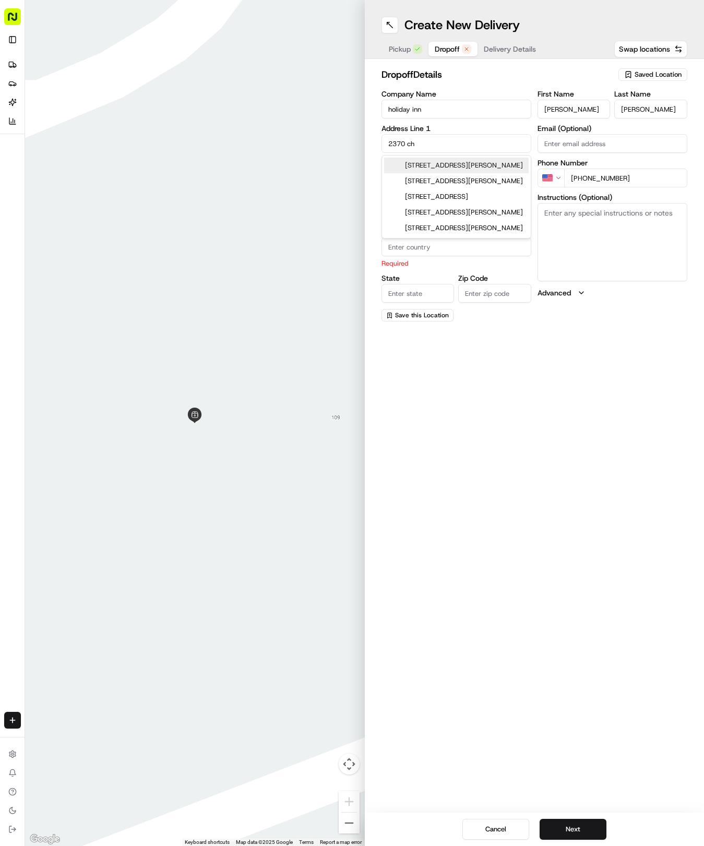
click at [456, 173] on div "[STREET_ADDRESS][PERSON_NAME]" at bounding box center [456, 166] width 145 height 16
type input "[STREET_ADDRESS][PERSON_NAME]"
type input "Round Rock"
type input "[GEOGRAPHIC_DATA]"
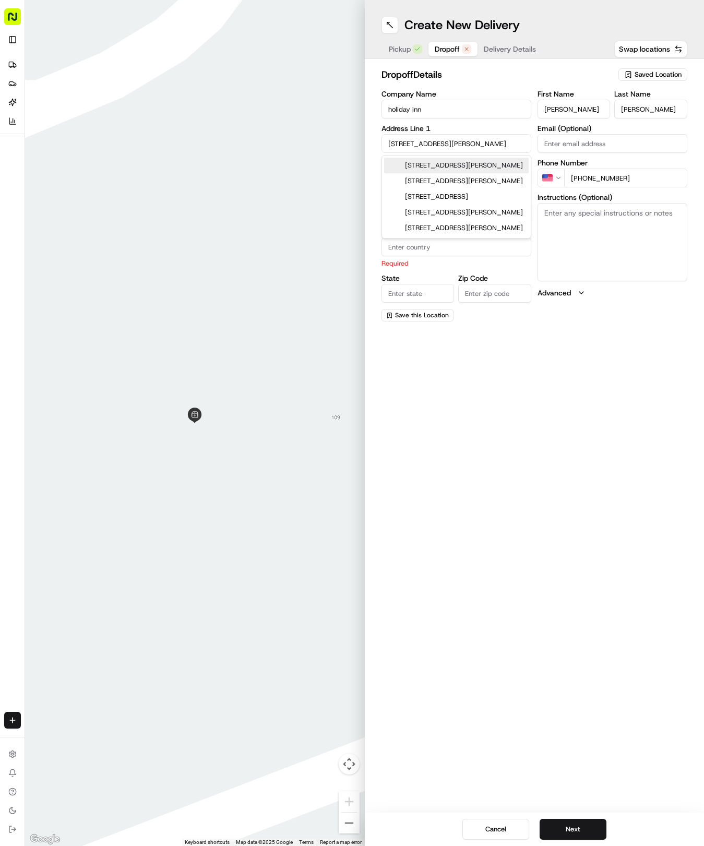
type input "78681"
type input "[STREET_ADDRESS][PERSON_NAME]"
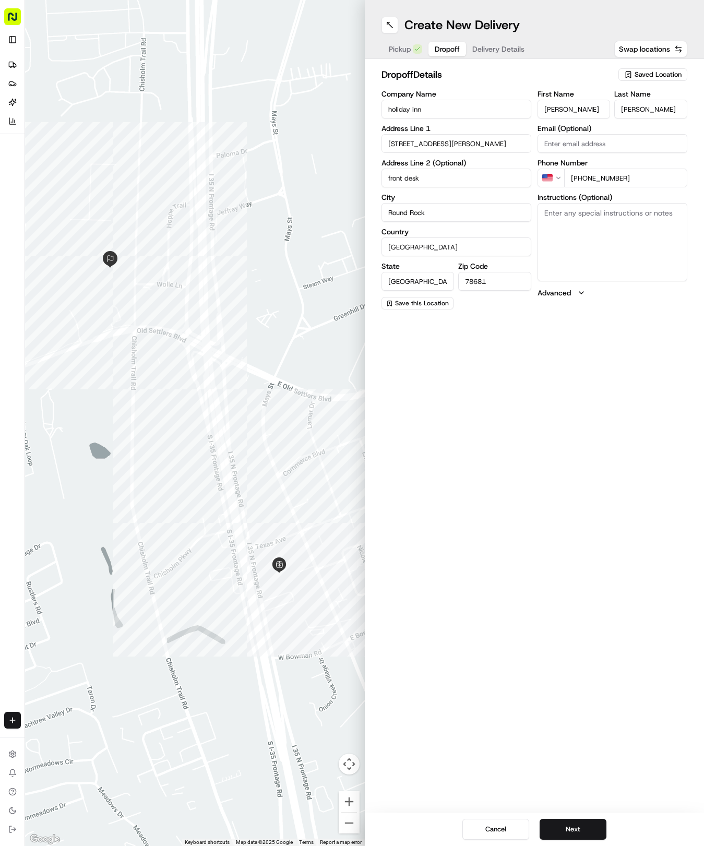
type input "front desk"
click at [599, 229] on textarea "Instructions (Optional)" at bounding box center [613, 242] width 150 height 78
type textarea "leave at front desk of hotel"
click at [580, 832] on button "Next" at bounding box center [573, 829] width 67 height 21
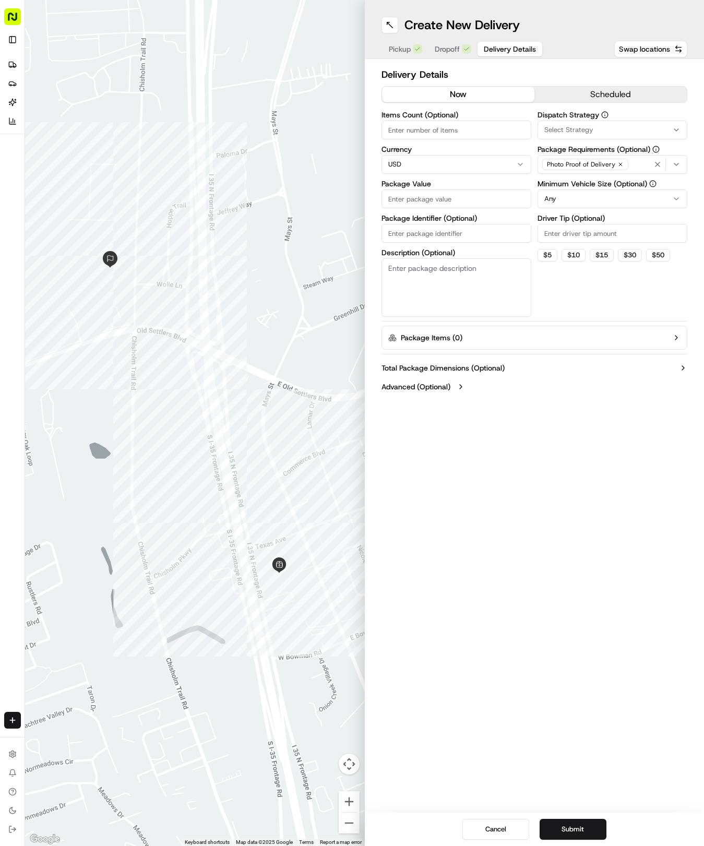
click at [679, 126] on icon "button" at bounding box center [676, 130] width 8 height 8
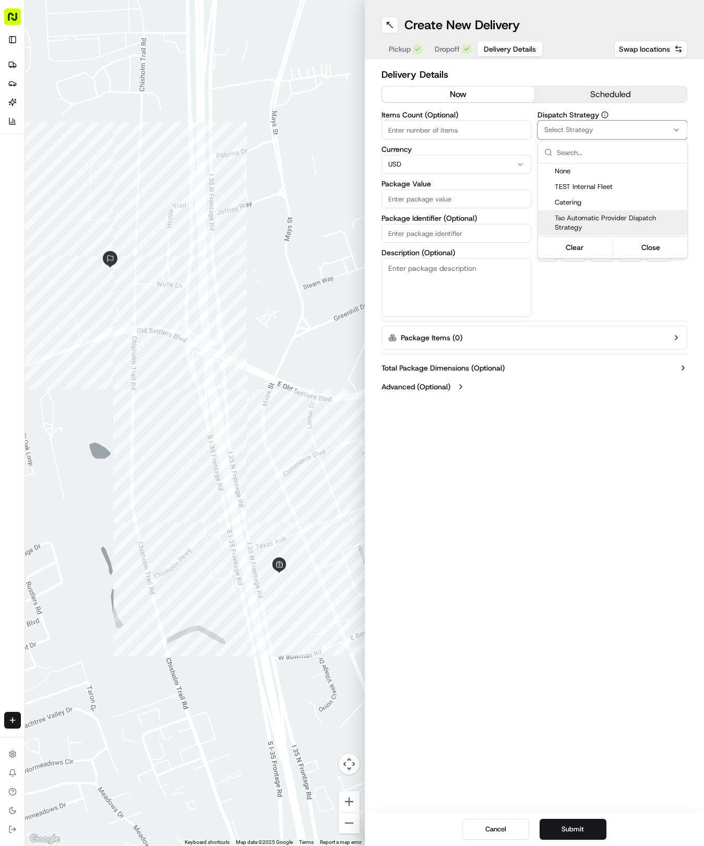
click at [664, 218] on span "Tso Automatic Provider Dispatch Strategy" at bounding box center [619, 222] width 128 height 19
click at [659, 252] on button "Close" at bounding box center [650, 247] width 71 height 15
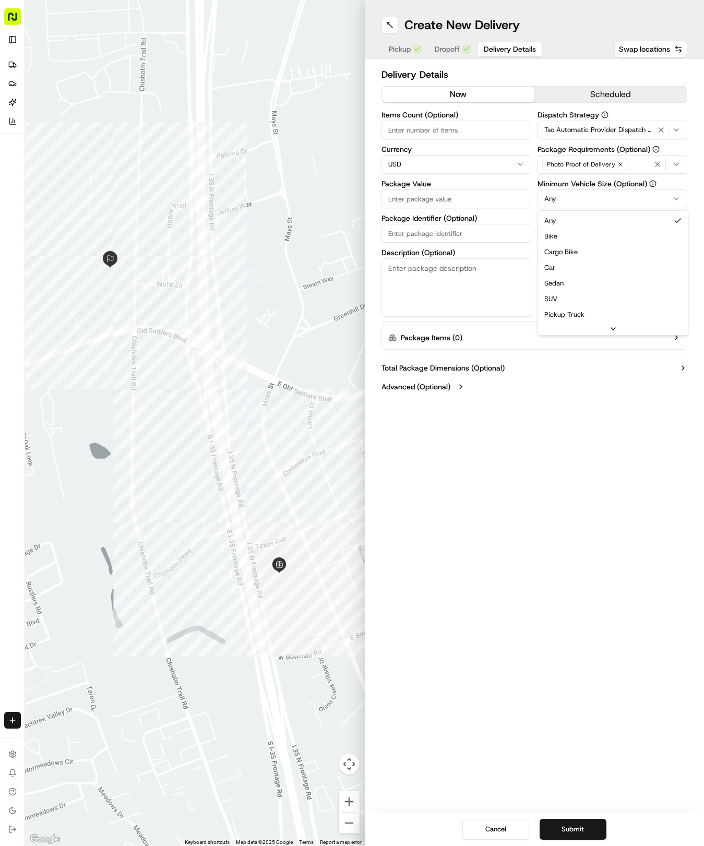
click at [656, 198] on html "Tso Chinese - Catering [EMAIL_ADDRESS][DOMAIN_NAME] Toggle Sidebar Deliveries P…" at bounding box center [352, 423] width 704 height 846
click at [635, 235] on input "Driver Tip (Optional)" at bounding box center [613, 233] width 150 height 19
type input "2"
click at [463, 201] on input "Package Value" at bounding box center [456, 198] width 150 height 19
type input "35.61"
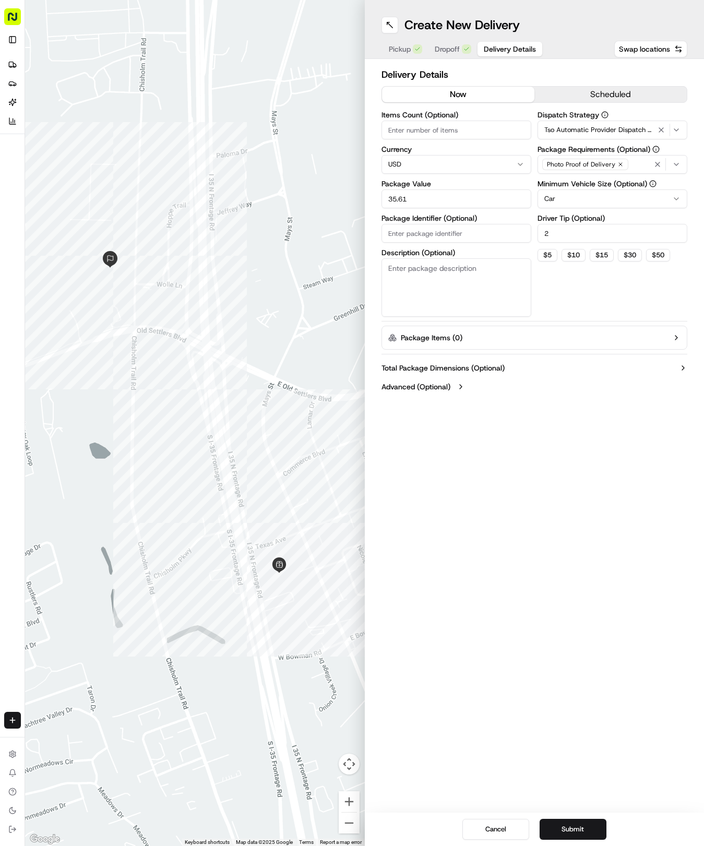
paste input "VVLR1WS"
type input "VVLR1WS"
click at [572, 832] on button "Submit" at bounding box center [573, 829] width 67 height 21
